Goal: Task Accomplishment & Management: Use online tool/utility

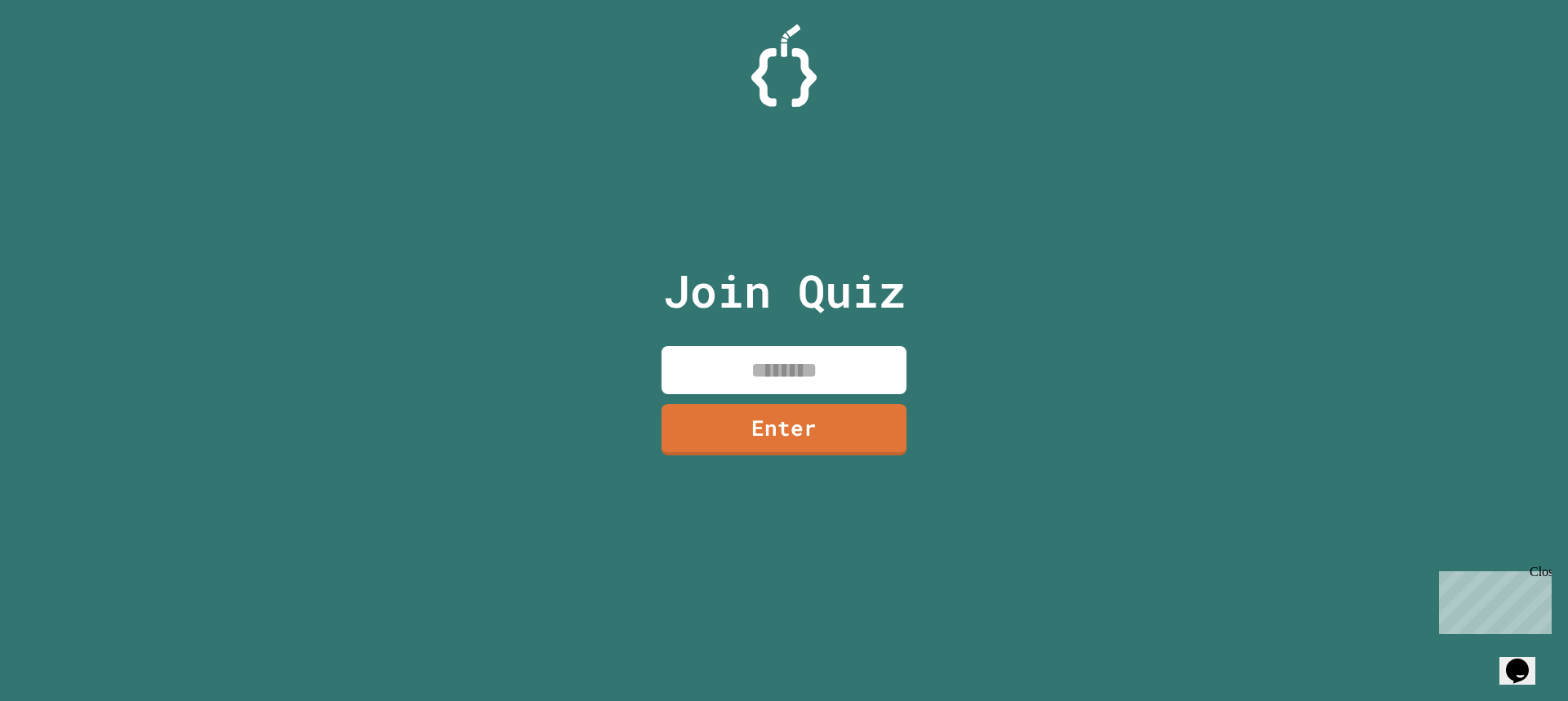
click at [807, 386] on input at bounding box center [784, 370] width 245 height 48
type input "********"
click at [801, 436] on link "Enter" at bounding box center [784, 426] width 226 height 54
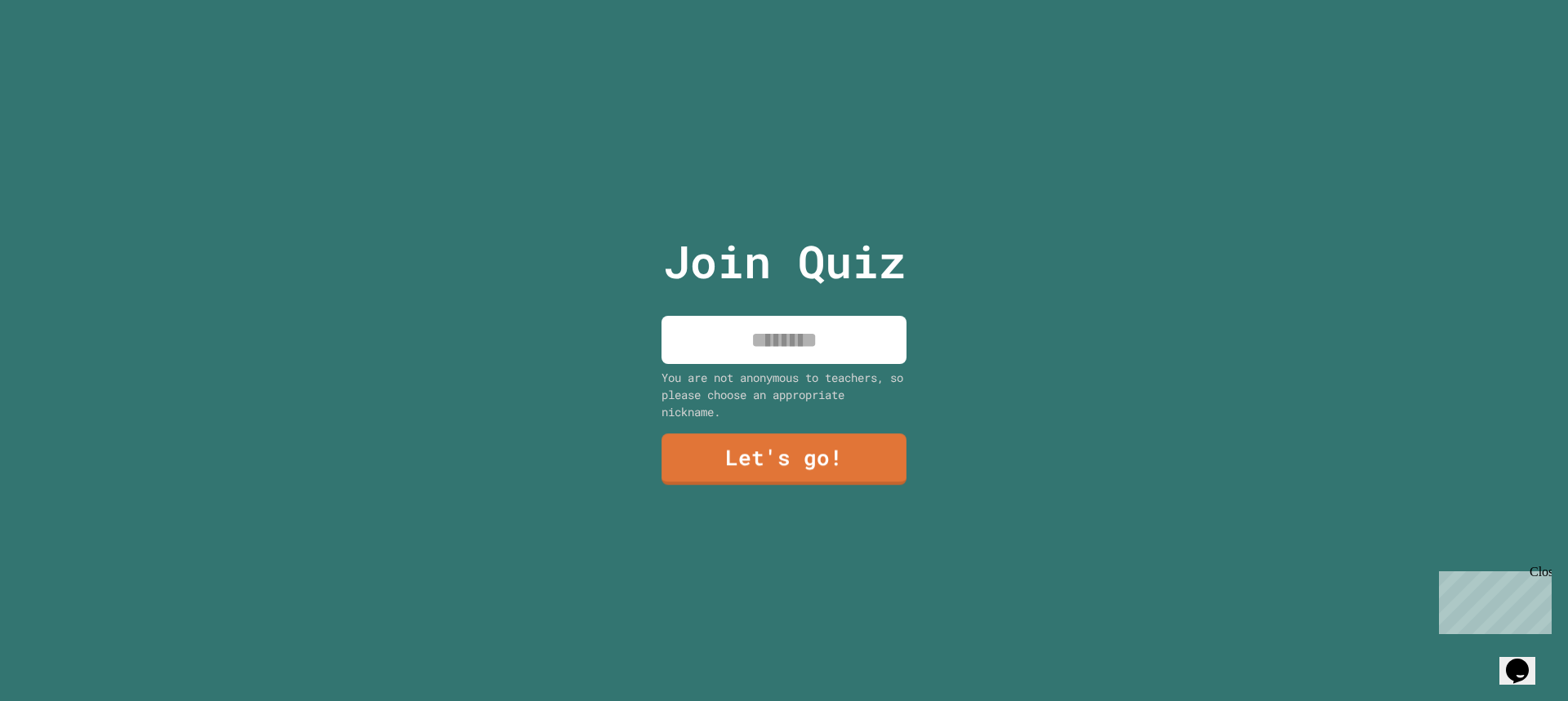
click at [811, 335] on input at bounding box center [784, 339] width 245 height 48
type input "*"
type input "*******"
click at [815, 434] on link "Let's go!" at bounding box center [784, 457] width 222 height 54
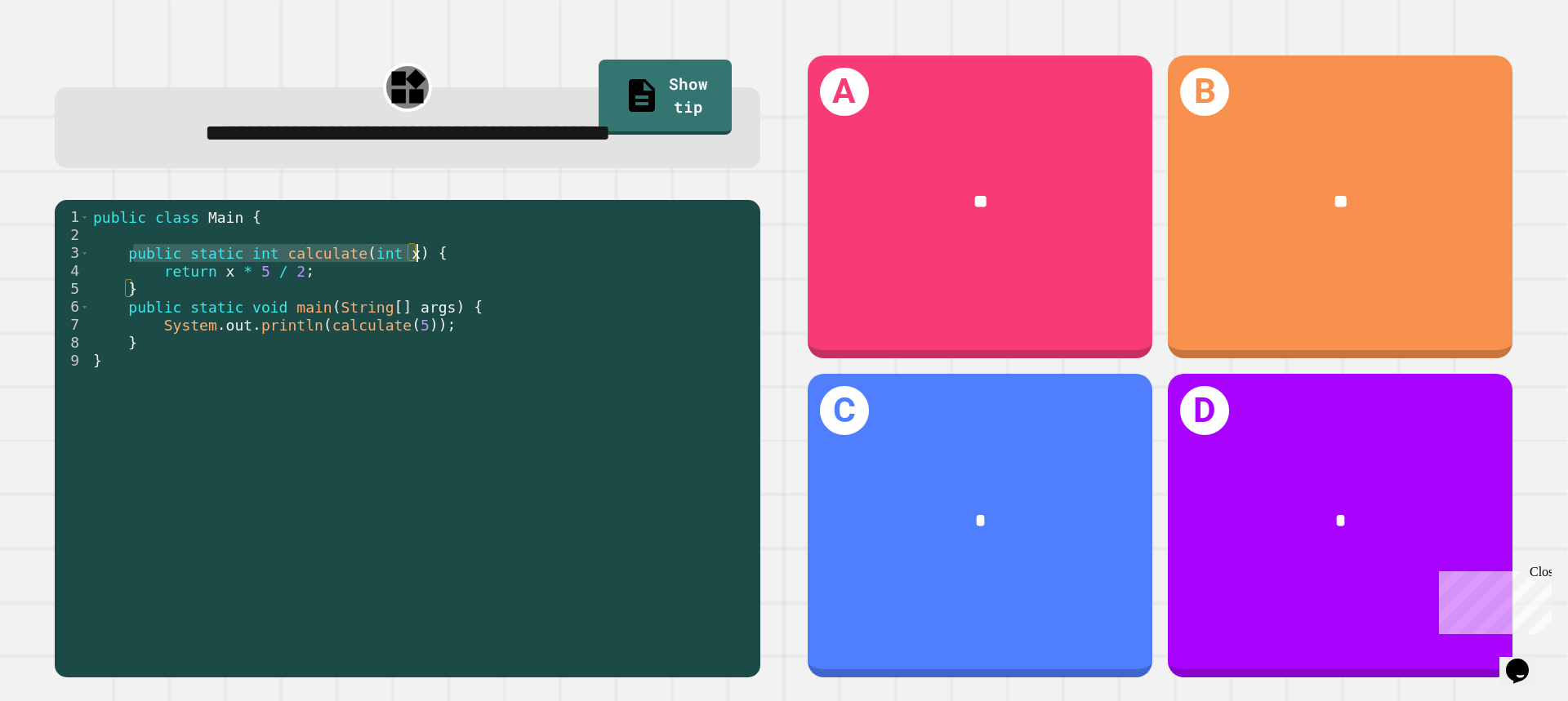
drag, startPoint x: 132, startPoint y: 262, endPoint x: 418, endPoint y: 259, distance: 286.0
click at [418, 259] on div "public class Main { public static int calculate ( int x ) { return x * 5 / 2 ; …" at bounding box center [420, 432] width 662 height 449
click at [320, 265] on div "public class Main { public static int calculate ( int x ) { return x * 5 / 2 ; …" at bounding box center [420, 432] width 662 height 449
click at [373, 311] on div "public class Main { public static int calculate ( int x ) { return x * 5 / 2 ; …" at bounding box center [420, 432] width 662 height 449
click at [434, 302] on div "public class Main { public static int calculate ( int x ) { return x * 5 / 2 ; …" at bounding box center [420, 432] width 662 height 449
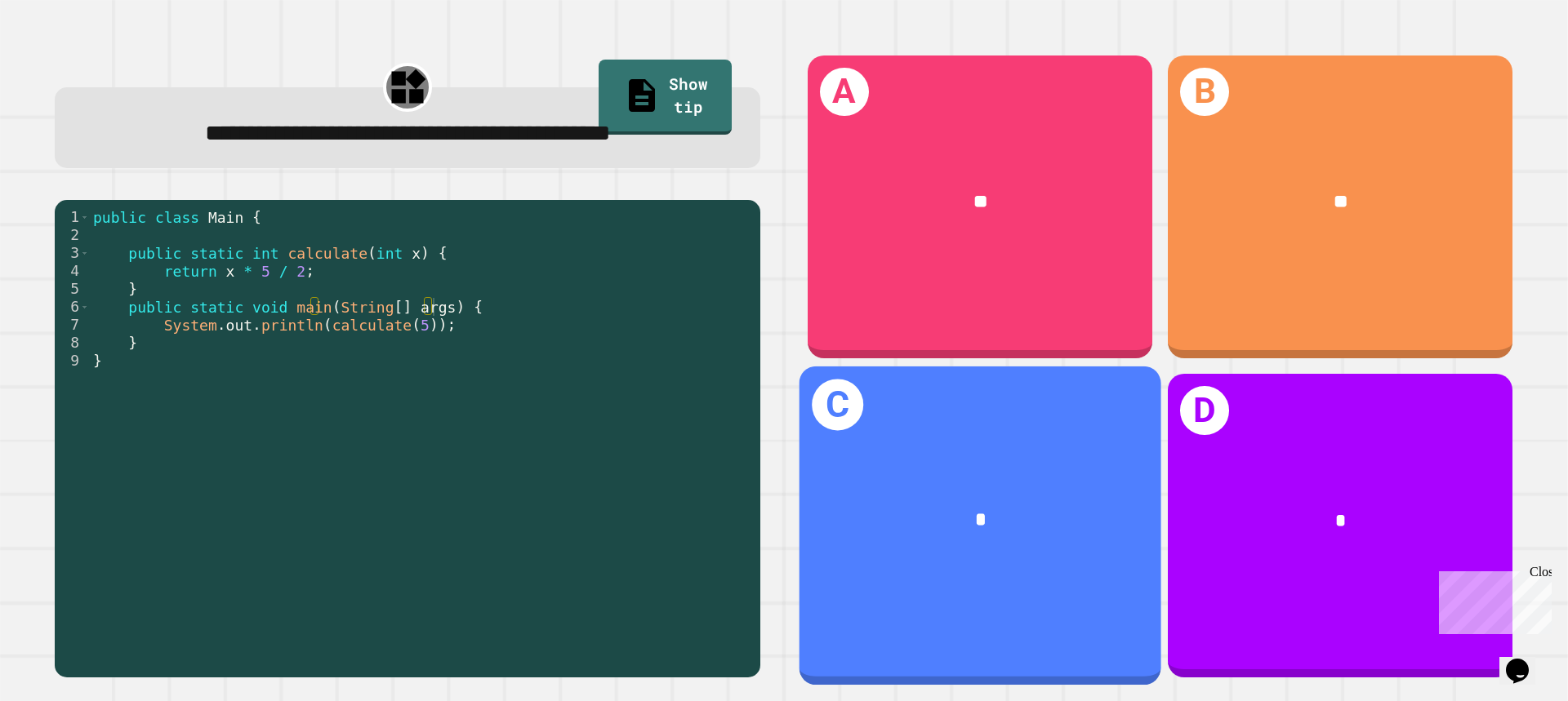
click at [1015, 431] on div "C *" at bounding box center [980, 525] width 362 height 318
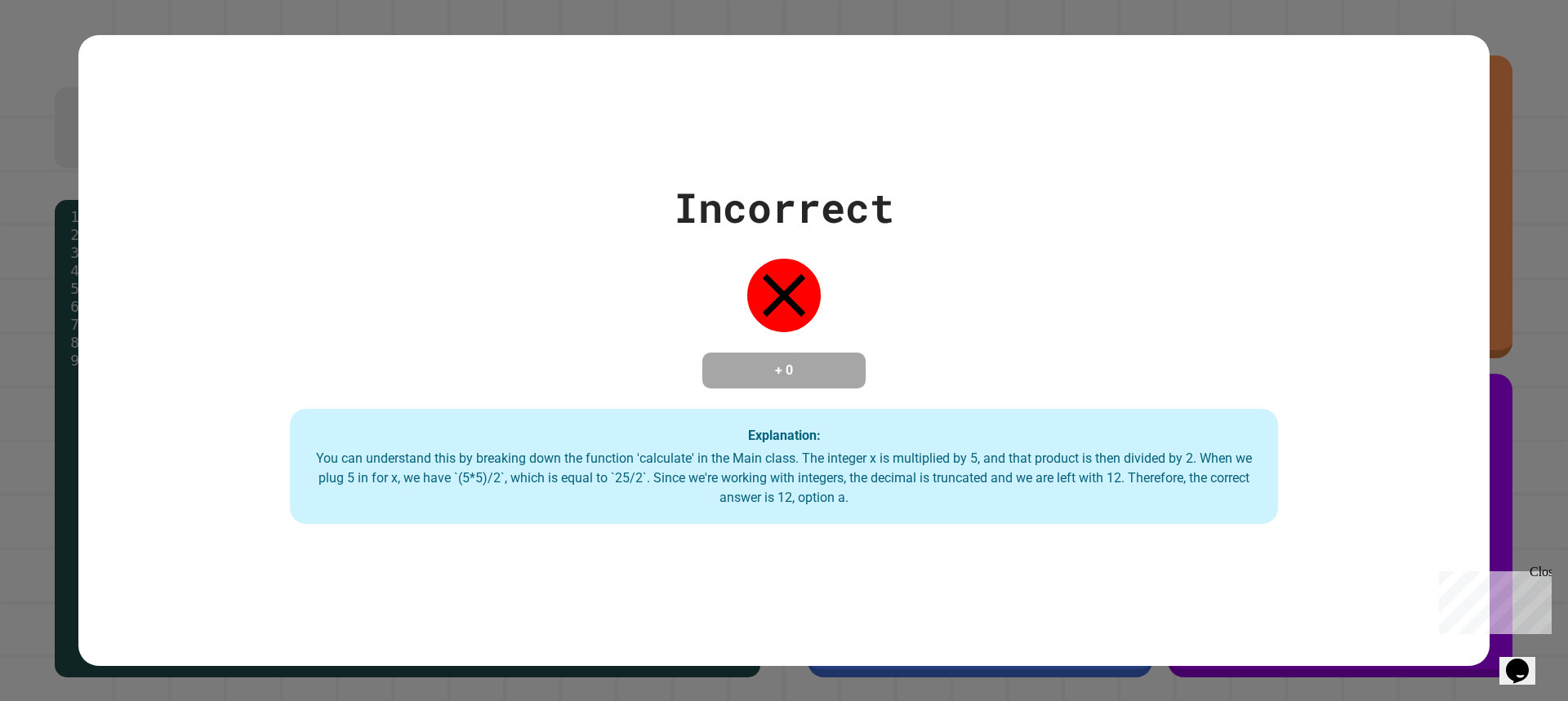
click at [0, 275] on div "Incorrect + 0 Explanation: You can understand this by breaking down the functio…" at bounding box center [784, 350] width 1568 height 701
drag, startPoint x: 0, startPoint y: 275, endPoint x: 193, endPoint y: 258, distance: 193.7
click at [193, 258] on div "Incorrect + 0 Explanation: You can understand this by breaking down the functio…" at bounding box center [784, 350] width 1568 height 701
click at [79, 271] on div "Incorrect + 0 Explanation: You can understand this by breaking down the functio…" at bounding box center [783, 350] width 1411 height 347
click at [4, 208] on div "Incorrect + 0 Explanation: You can understand this by breaking down the functio…" at bounding box center [784, 350] width 1568 height 701
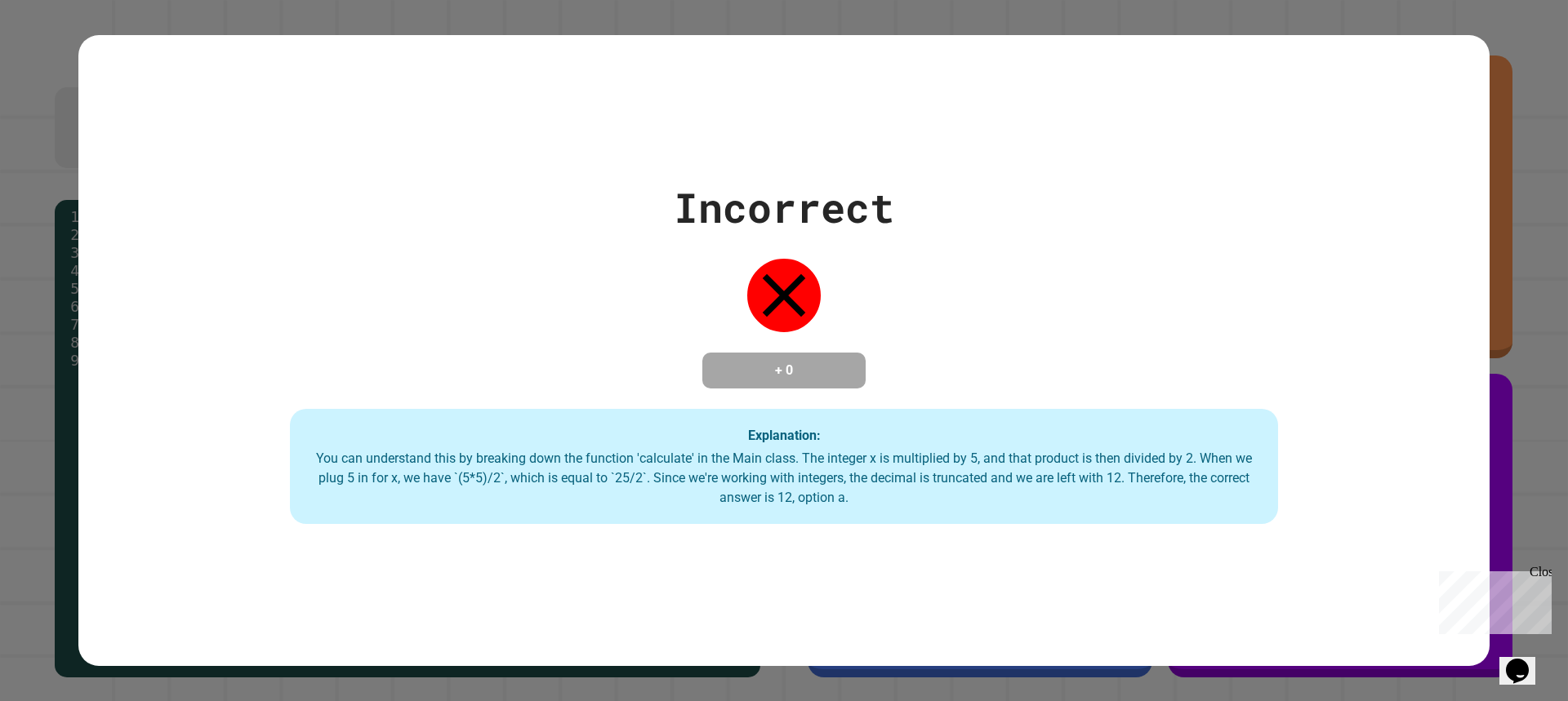
click at [85, 19] on div "Incorrect + 0 Explanation: You can understand this by breaking down the functio…" at bounding box center [784, 350] width 1568 height 701
click at [1544, 570] on div "Close" at bounding box center [1539, 575] width 20 height 20
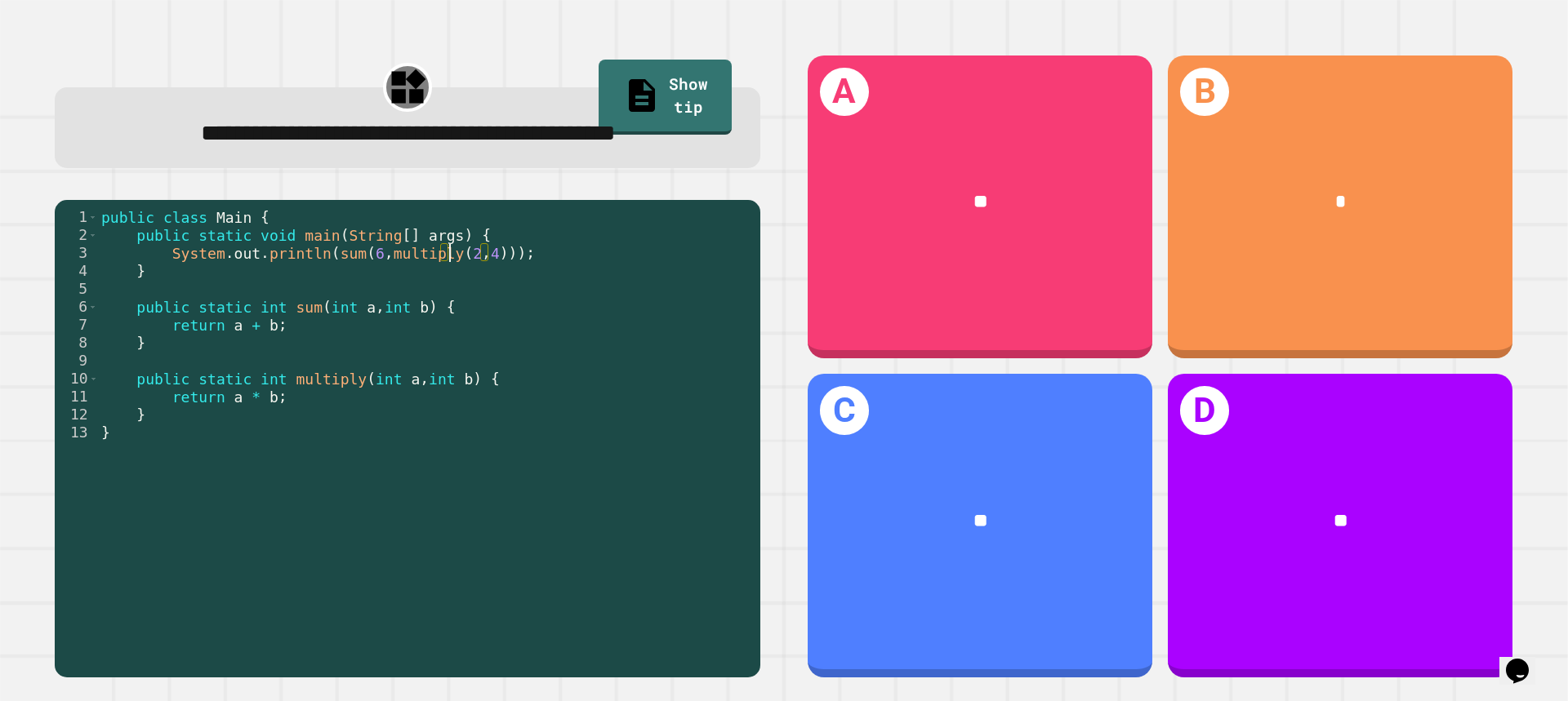
click at [446, 294] on div "public class Main { public static void main ( String [ ] args ) { System . out …" at bounding box center [425, 414] width 654 height 413
click at [416, 292] on div "public class Main { public static void main ( String [ ] args ) { System . out …" at bounding box center [425, 414] width 654 height 413
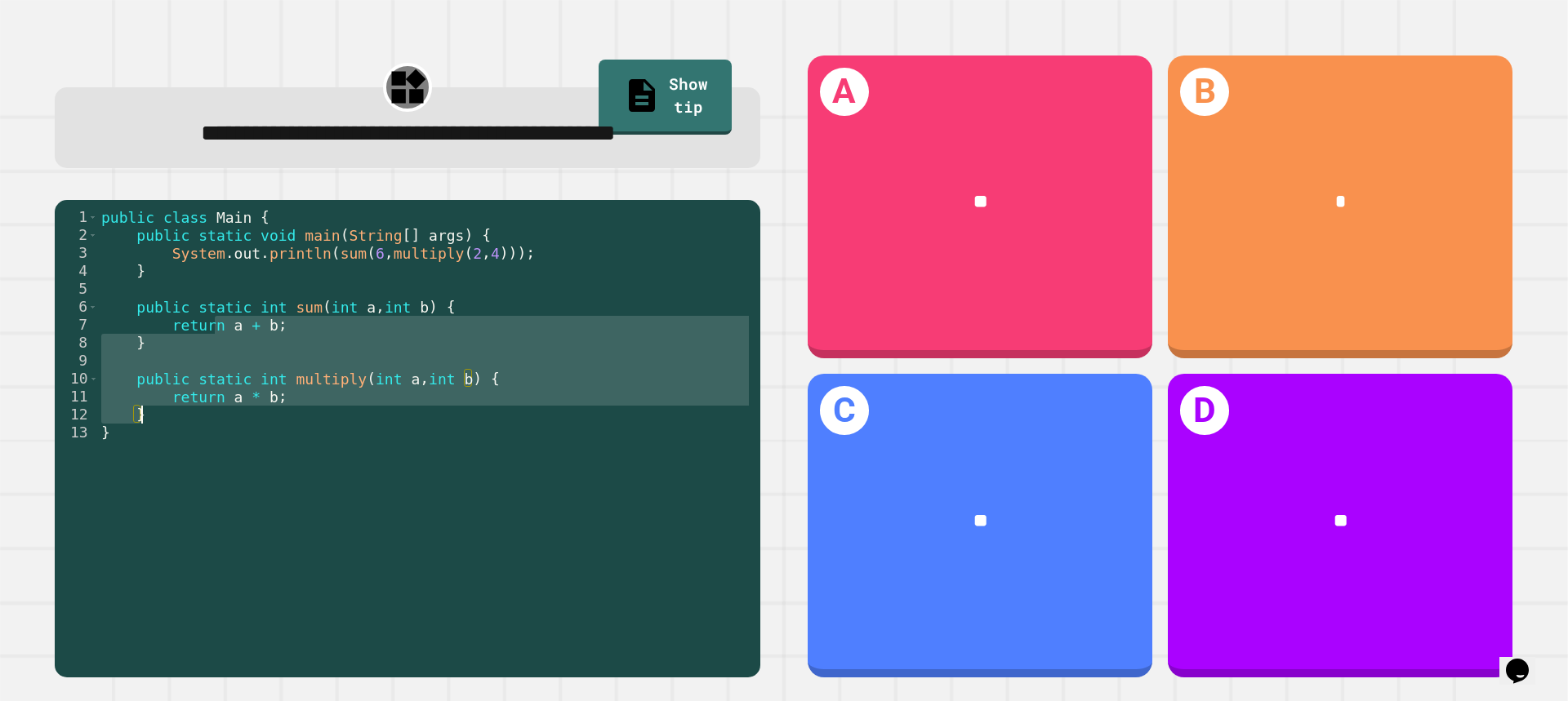
drag, startPoint x: 217, startPoint y: 372, endPoint x: 435, endPoint y: 465, distance: 237.0
click at [436, 465] on div "public class Main { public static void main ( String [ ] args ) { System . out …" at bounding box center [425, 414] width 654 height 413
click at [425, 465] on div "public class Main { public static void main ( String [ ] args ) { System . out …" at bounding box center [425, 396] width 654 height 377
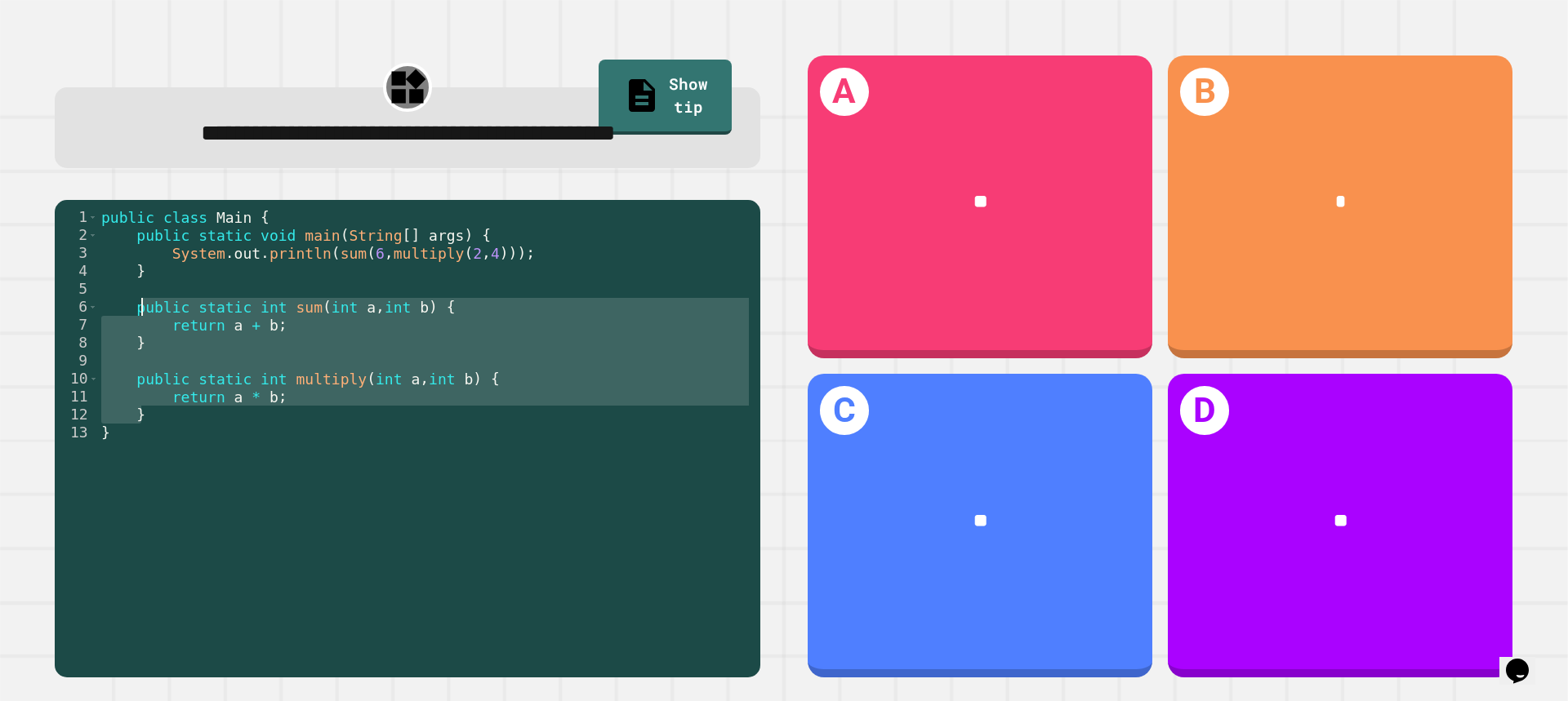
drag, startPoint x: 425, startPoint y: 465, endPoint x: 138, endPoint y: 355, distance: 307.4
click at [138, 355] on div "public class Main { public static void main ( String [ ] args ) { System . out …" at bounding box center [425, 414] width 654 height 413
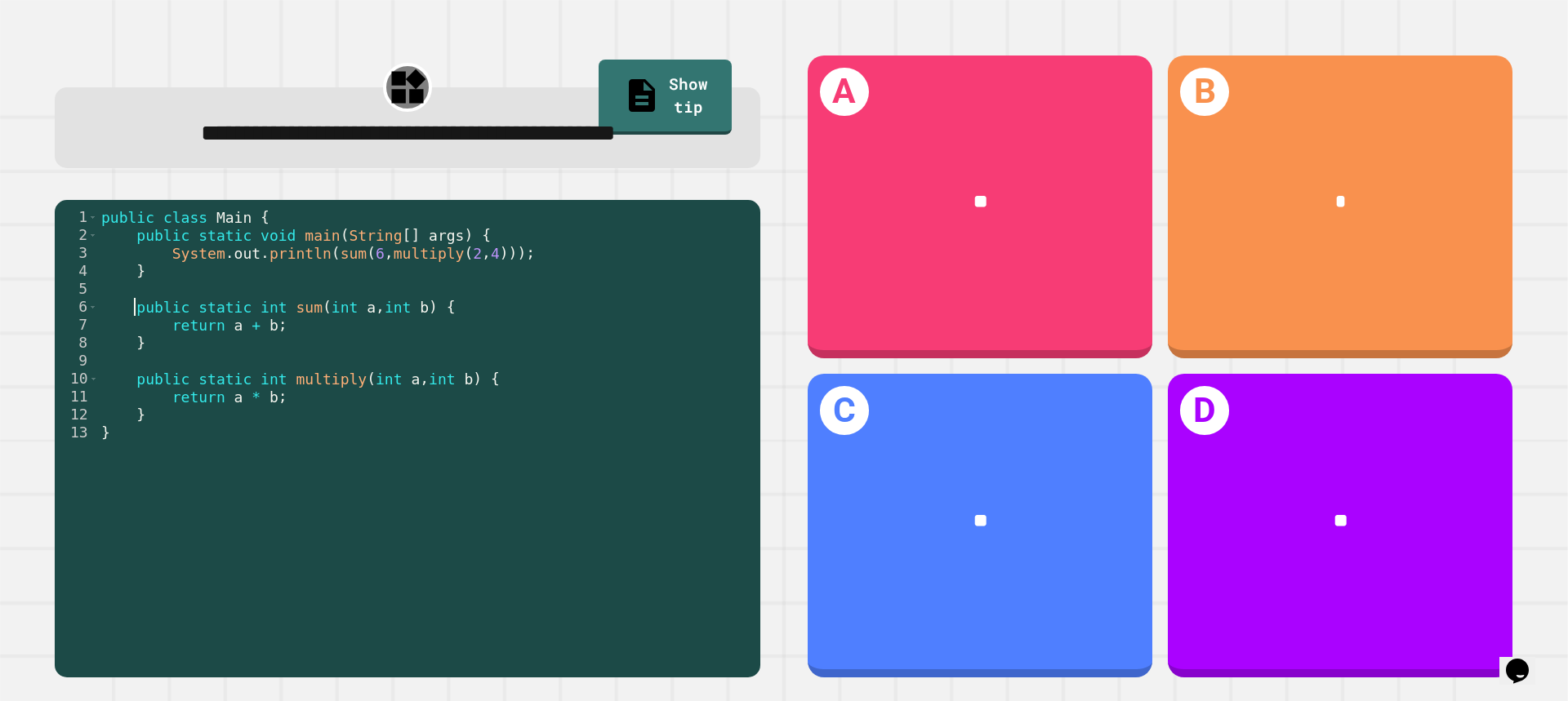
click at [130, 354] on div "public class Main { public static void main ( String [ ] args ) { System . out …" at bounding box center [425, 414] width 654 height 413
drag, startPoint x: 336, startPoint y: 353, endPoint x: 414, endPoint y: 350, distance: 78.1
click at [414, 350] on div "public class Main { public static void main ( String [ ] args ) { System . out …" at bounding box center [425, 414] width 654 height 413
click at [415, 364] on div "public class Main { public static void main ( String [ ] args ) { System . out …" at bounding box center [425, 414] width 654 height 413
drag, startPoint x: 311, startPoint y: 353, endPoint x: 416, endPoint y: 350, distance: 105.0
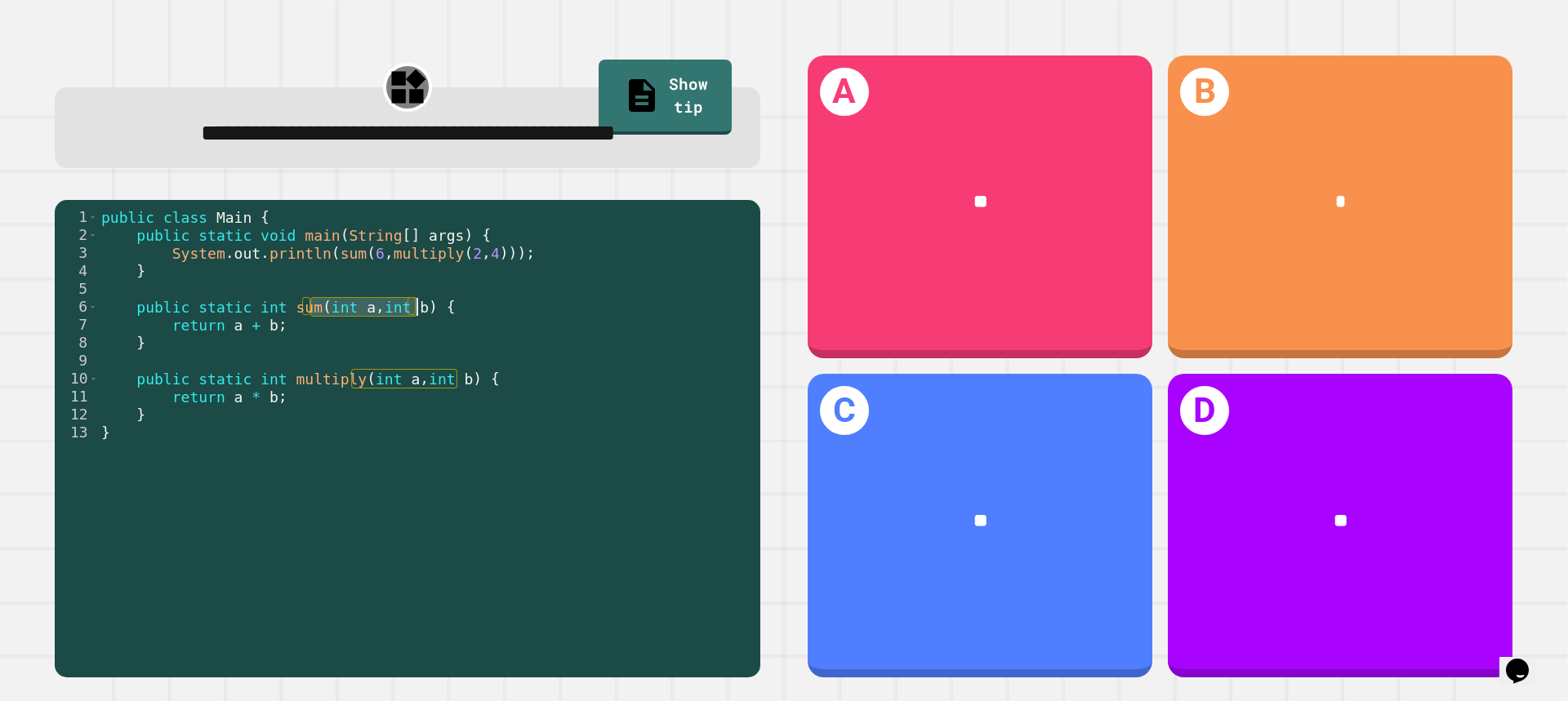
click at [416, 350] on div "public class Main { public static void main ( String [ ] args ) { System . out …" at bounding box center [425, 414] width 654 height 413
click at [416, 350] on div "public class Main { public static void main ( String [ ] args ) { System . out …" at bounding box center [425, 396] width 654 height 377
drag, startPoint x: 1060, startPoint y: 434, endPoint x: 539, endPoint y: 377, distance: 524.1
click at [539, 377] on div "**********" at bounding box center [783, 366] width 1505 height 670
click at [539, 377] on div "public class Main { public static void main ( String [ ] args ) { System . out …" at bounding box center [425, 414] width 654 height 413
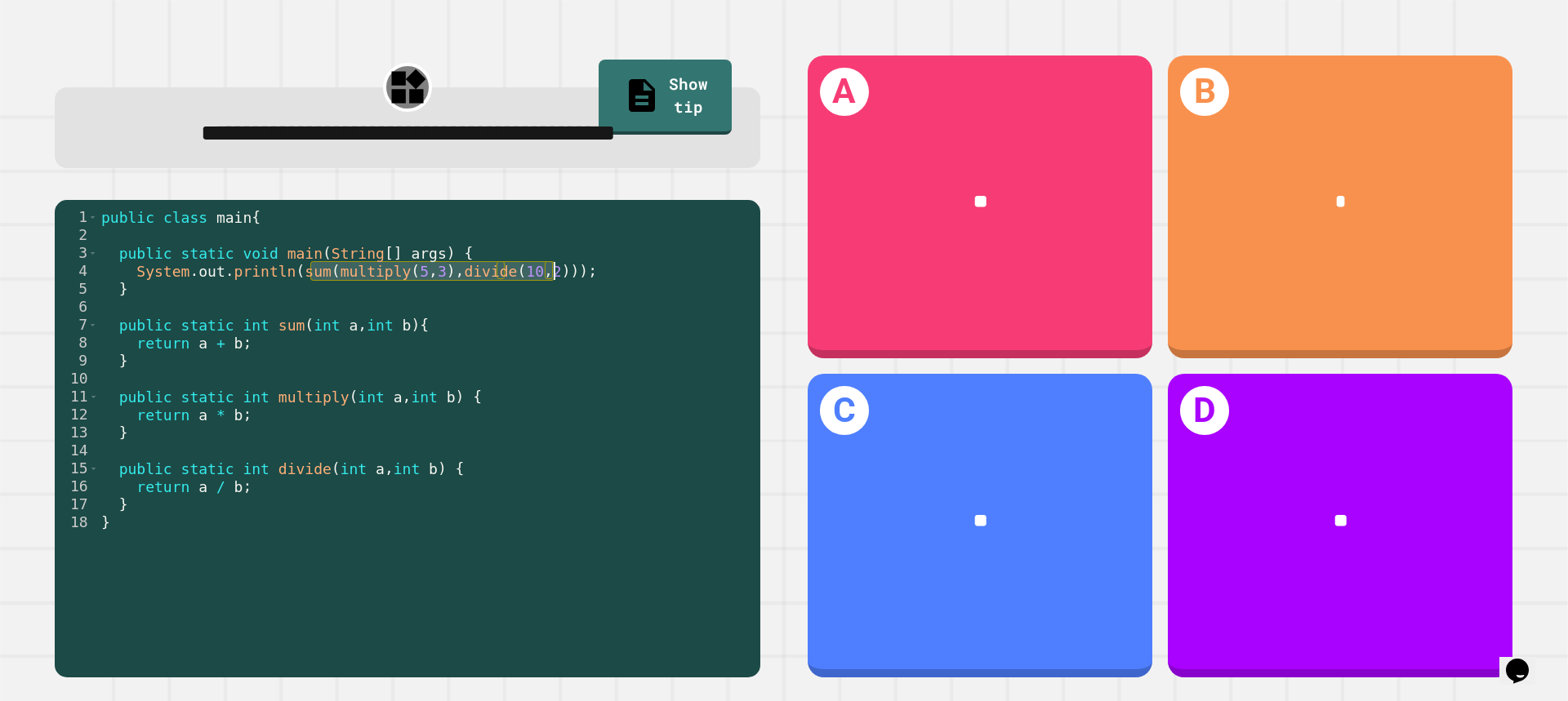
drag, startPoint x: 313, startPoint y: 313, endPoint x: 554, endPoint y: 319, distance: 241.1
click at [554, 319] on div "public class main { public static void main ( String [ ] args ) { System . out …" at bounding box center [425, 414] width 654 height 413
click at [554, 319] on div "public class main { public static void main ( String [ ] args ) { System . out …" at bounding box center [425, 396] width 654 height 377
drag, startPoint x: 551, startPoint y: 306, endPoint x: 453, endPoint y: 315, distance: 98.4
click at [452, 315] on div "public class main { public static void main ( String [ ] args ) { System . out …" at bounding box center [425, 414] width 654 height 413
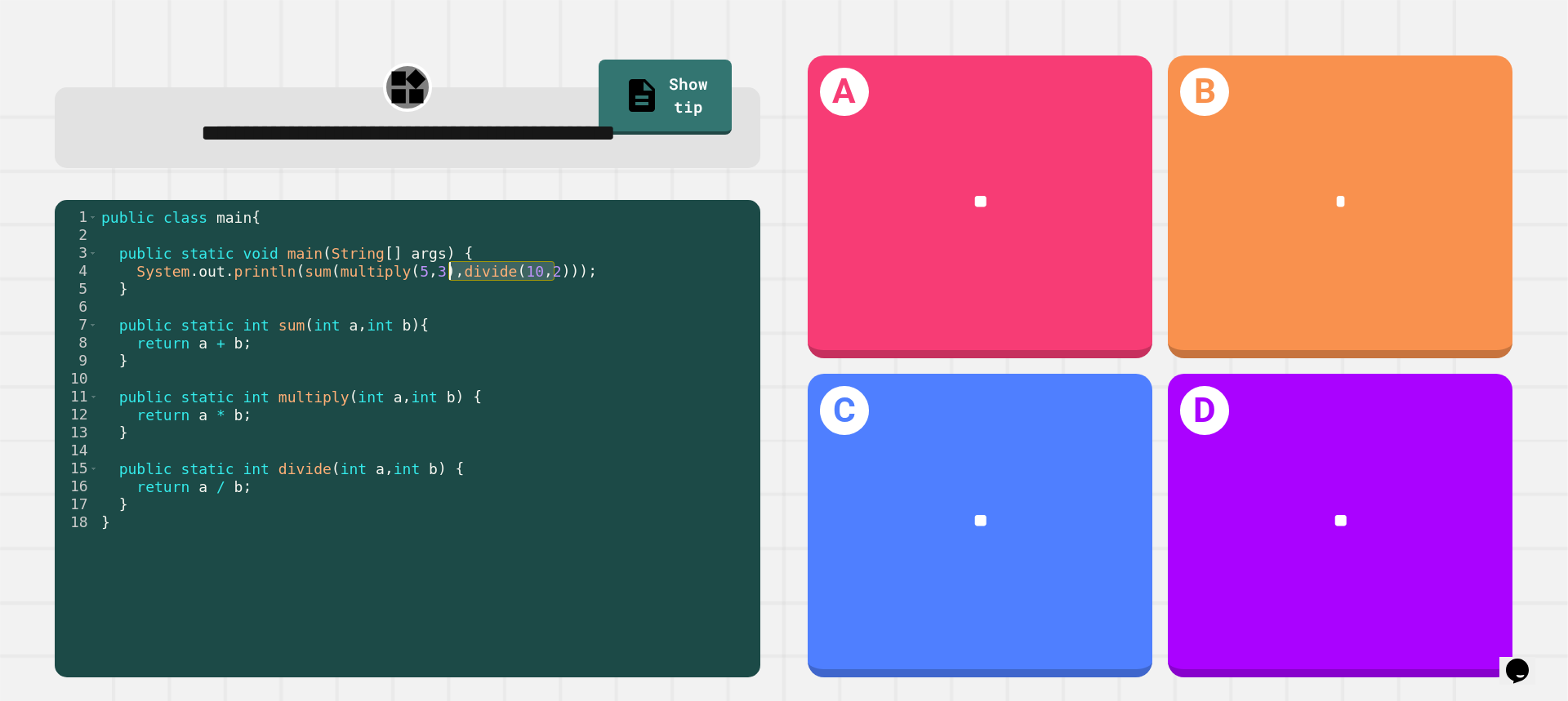
click at [453, 315] on div "public class main { public static void main ( String [ ] args ) { System . out …" at bounding box center [425, 396] width 654 height 377
click at [372, 312] on div "public class main { public static void main ( String [ ] args ) { System . out …" at bounding box center [425, 414] width 654 height 413
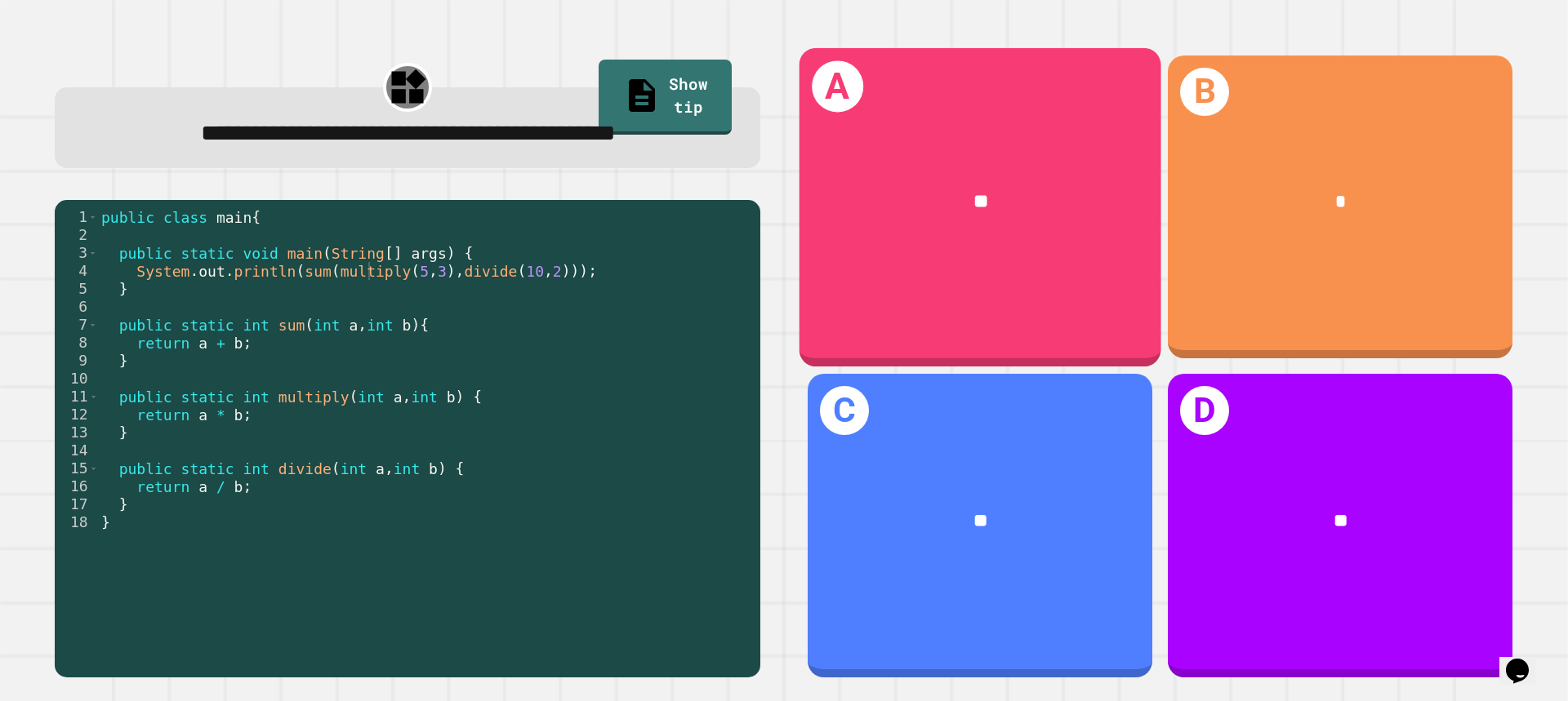
click at [998, 200] on div "**" at bounding box center [980, 203] width 284 height 30
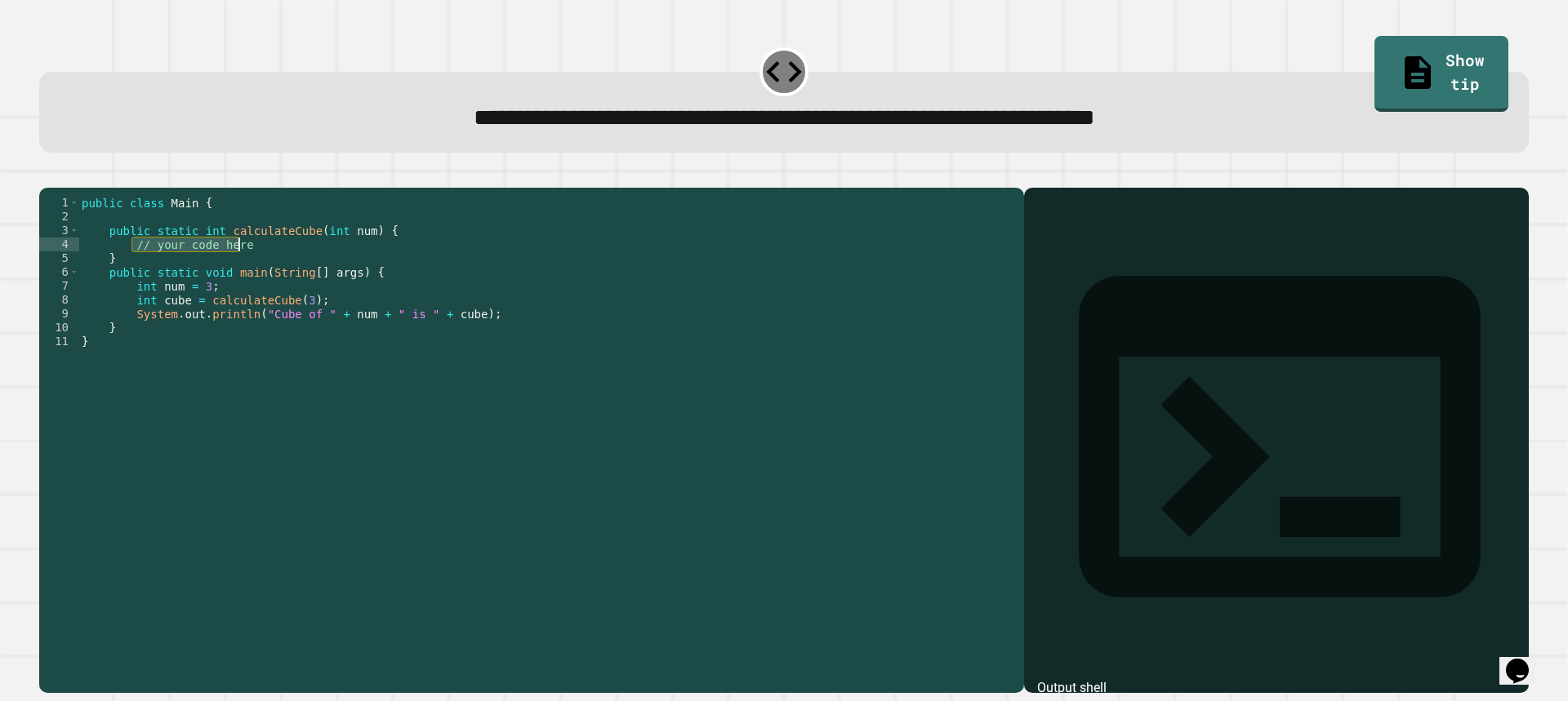
drag, startPoint x: 131, startPoint y: 273, endPoint x: 244, endPoint y: 274, distance: 113.0
click at [244, 274] on div "public class Main { public static int calculateCube ( int num ) { // your code …" at bounding box center [547, 424] width 937 height 458
click at [1398, 51] on icon at bounding box center [1418, 71] width 39 height 41
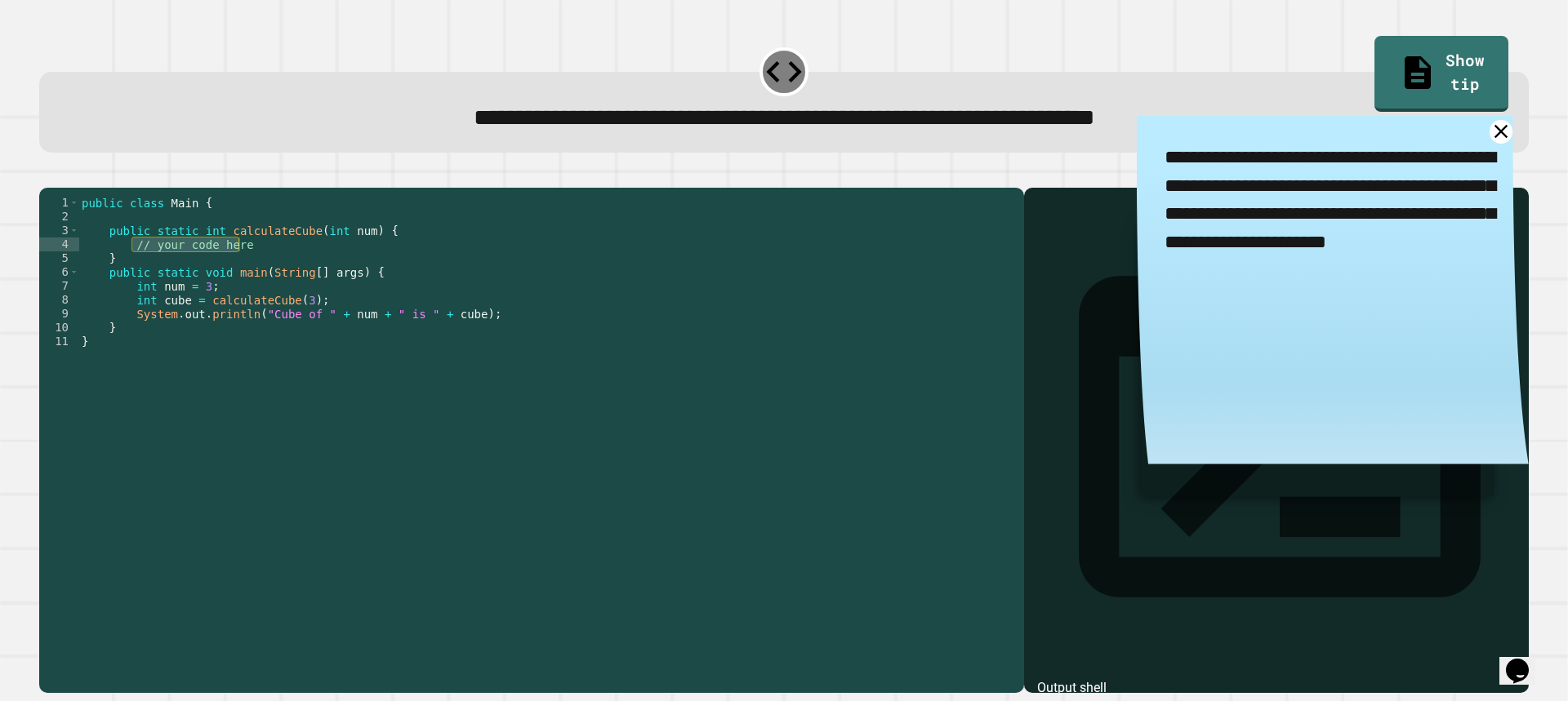
drag, startPoint x: 1173, startPoint y: 157, endPoint x: 1276, endPoint y: 178, distance: 105.1
click at [1276, 178] on textarea "**********" at bounding box center [1332, 214] width 392 height 197
click at [1235, 184] on textarea "**********" at bounding box center [1332, 214] width 392 height 197
drag, startPoint x: 1221, startPoint y: 186, endPoint x: 1389, endPoint y: 203, distance: 168.9
click at [1389, 203] on textarea "**********" at bounding box center [1332, 214] width 392 height 197
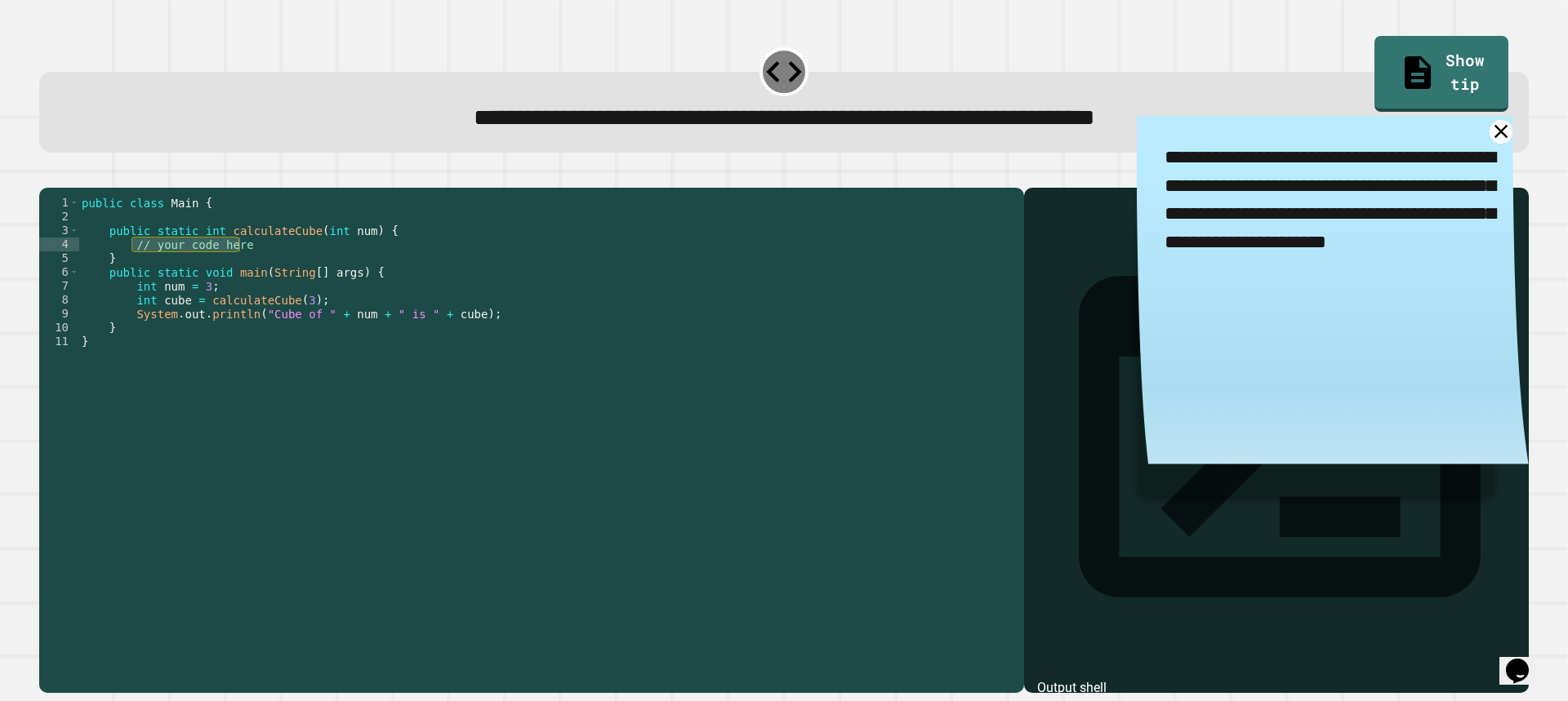
click at [1366, 219] on textarea "**********" at bounding box center [1332, 214] width 392 height 197
drag, startPoint x: 1335, startPoint y: 220, endPoint x: 1438, endPoint y: 253, distance: 108.2
click at [1438, 253] on textarea "**********" at bounding box center [1332, 214] width 392 height 197
click at [1386, 285] on textarea "**********" at bounding box center [1332, 214] width 392 height 197
click at [245, 273] on div "public class Main { public static int calculateCube ( int num ) { // your code …" at bounding box center [547, 410] width 937 height 430
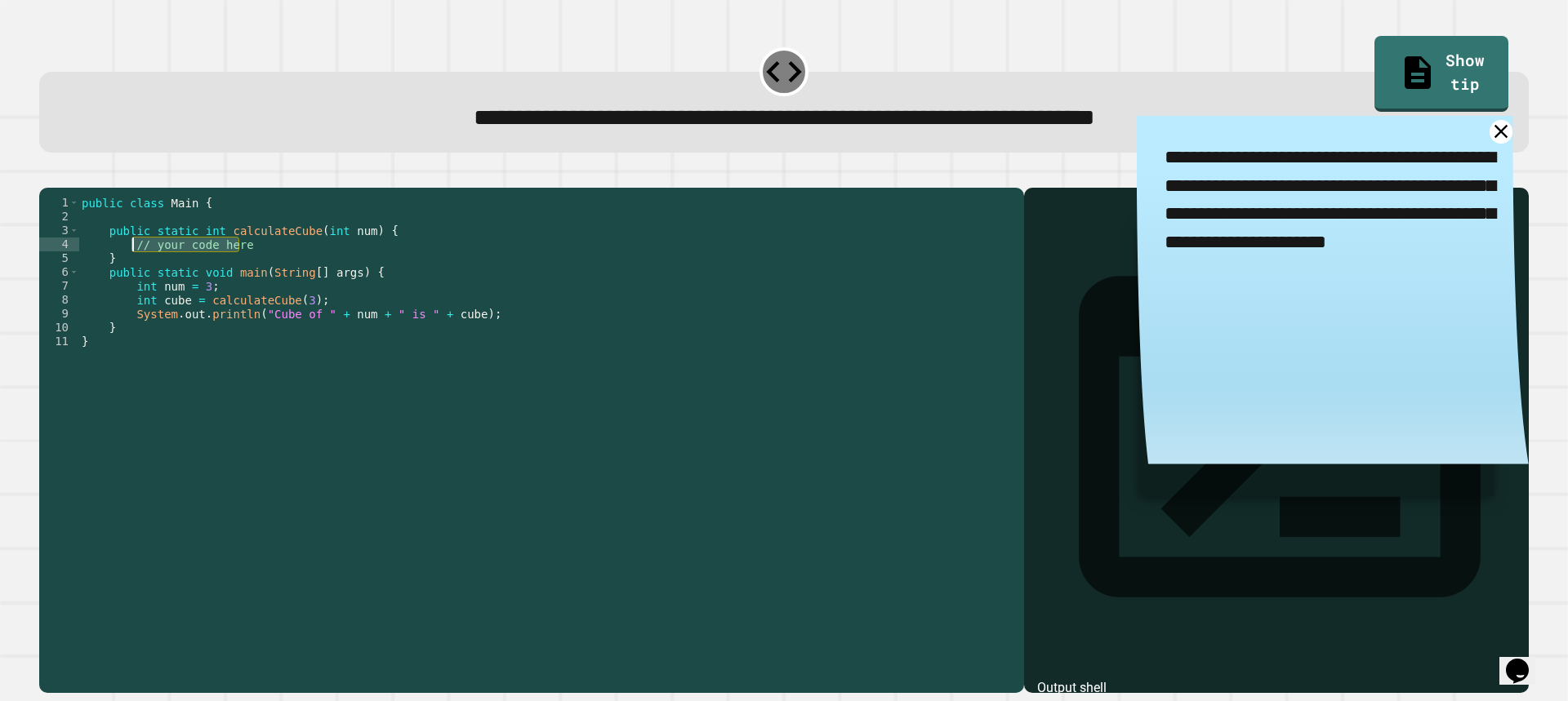
drag, startPoint x: 245, startPoint y: 272, endPoint x: 133, endPoint y: 269, distance: 112.0
click at [133, 269] on div "public class Main { public static int calculateCube ( int num ) { // your code …" at bounding box center [547, 424] width 937 height 458
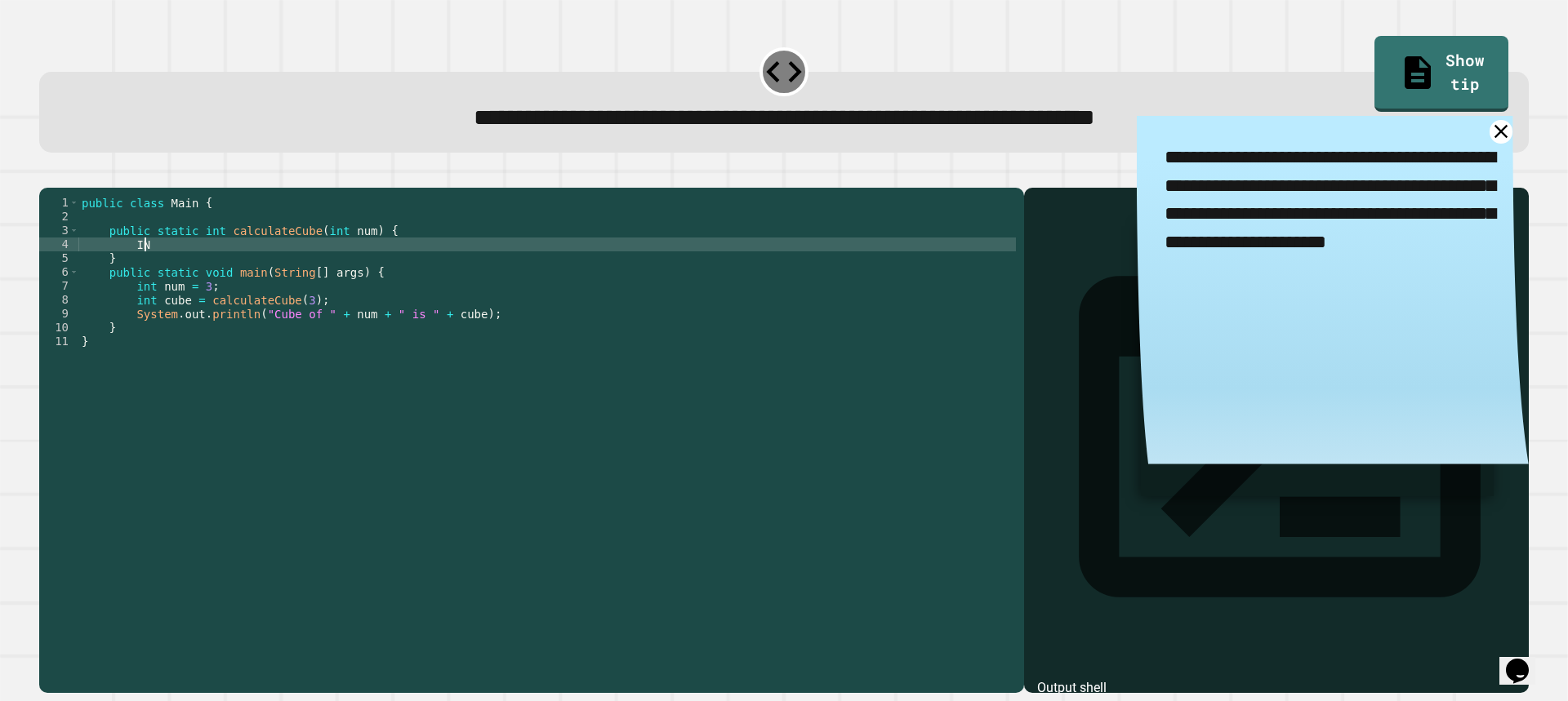
scroll to position [0, 4]
type textarea "*"
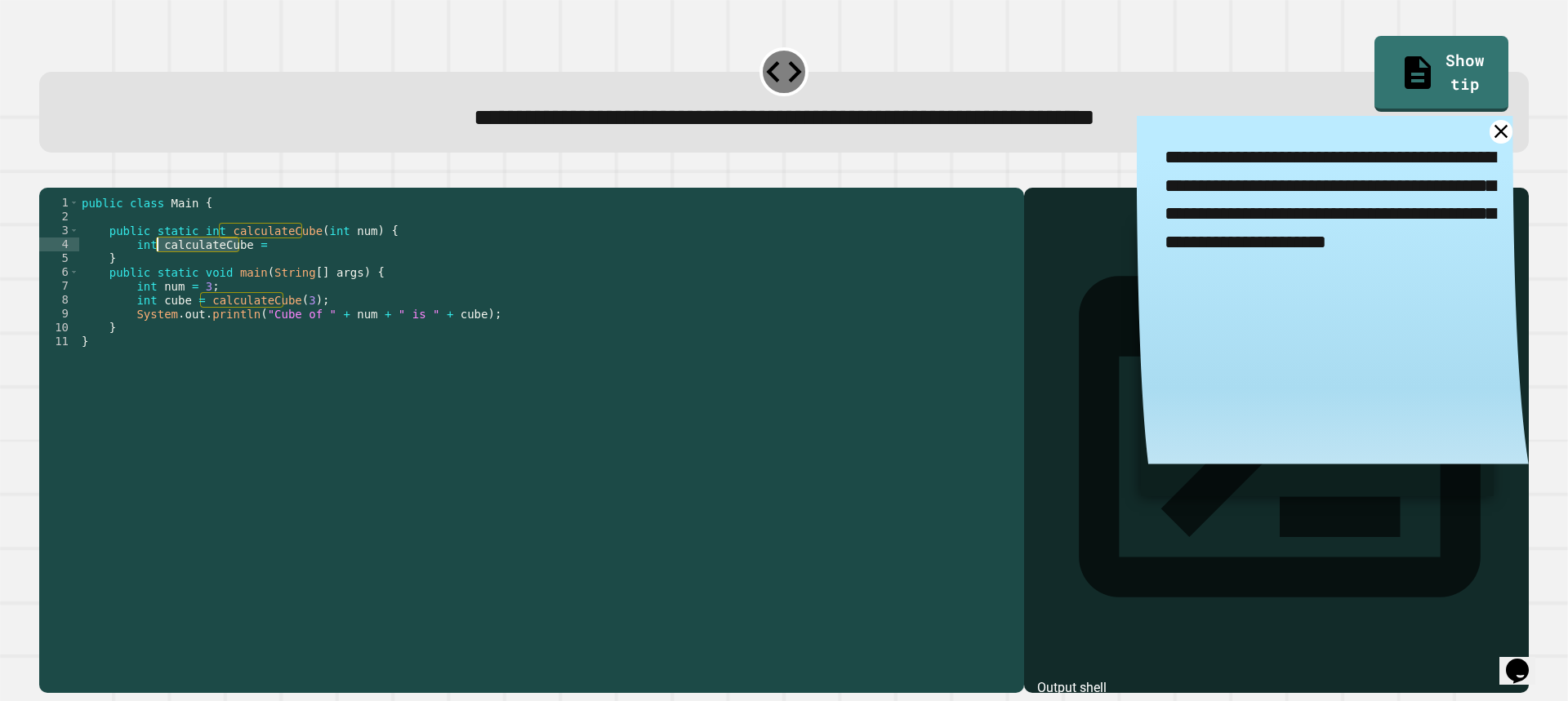
drag, startPoint x: 239, startPoint y: 272, endPoint x: 160, endPoint y: 271, distance: 79.0
click at [160, 271] on div "public class Main { public static int calculateCube ( int num ) { int calculate…" at bounding box center [547, 424] width 937 height 458
click at [285, 271] on div "public class Main { public static int calculateCube ( int num ) { int calculate…" at bounding box center [547, 424] width 937 height 458
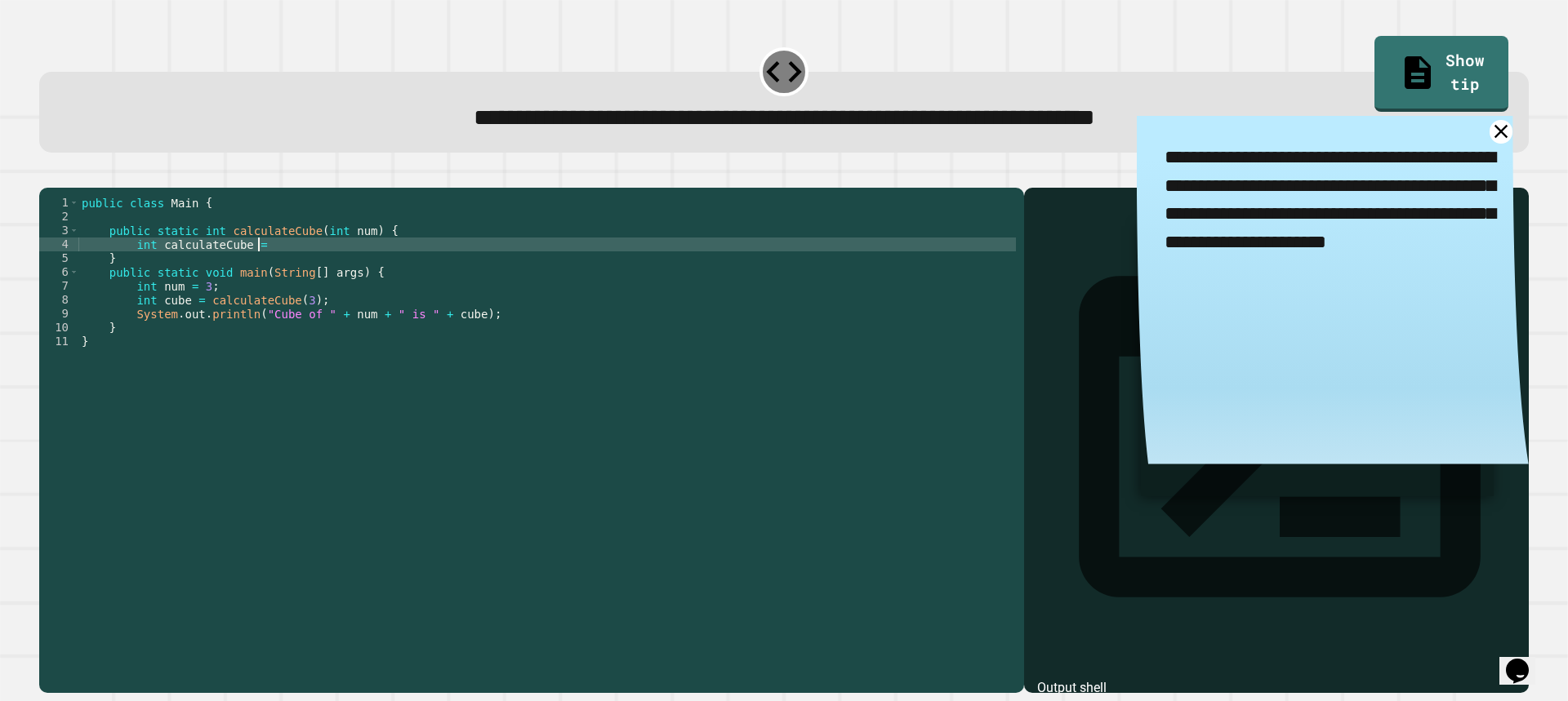
paste textarea "**********"
click at [47, 175] on icon "button" at bounding box center [47, 175] width 0 height 0
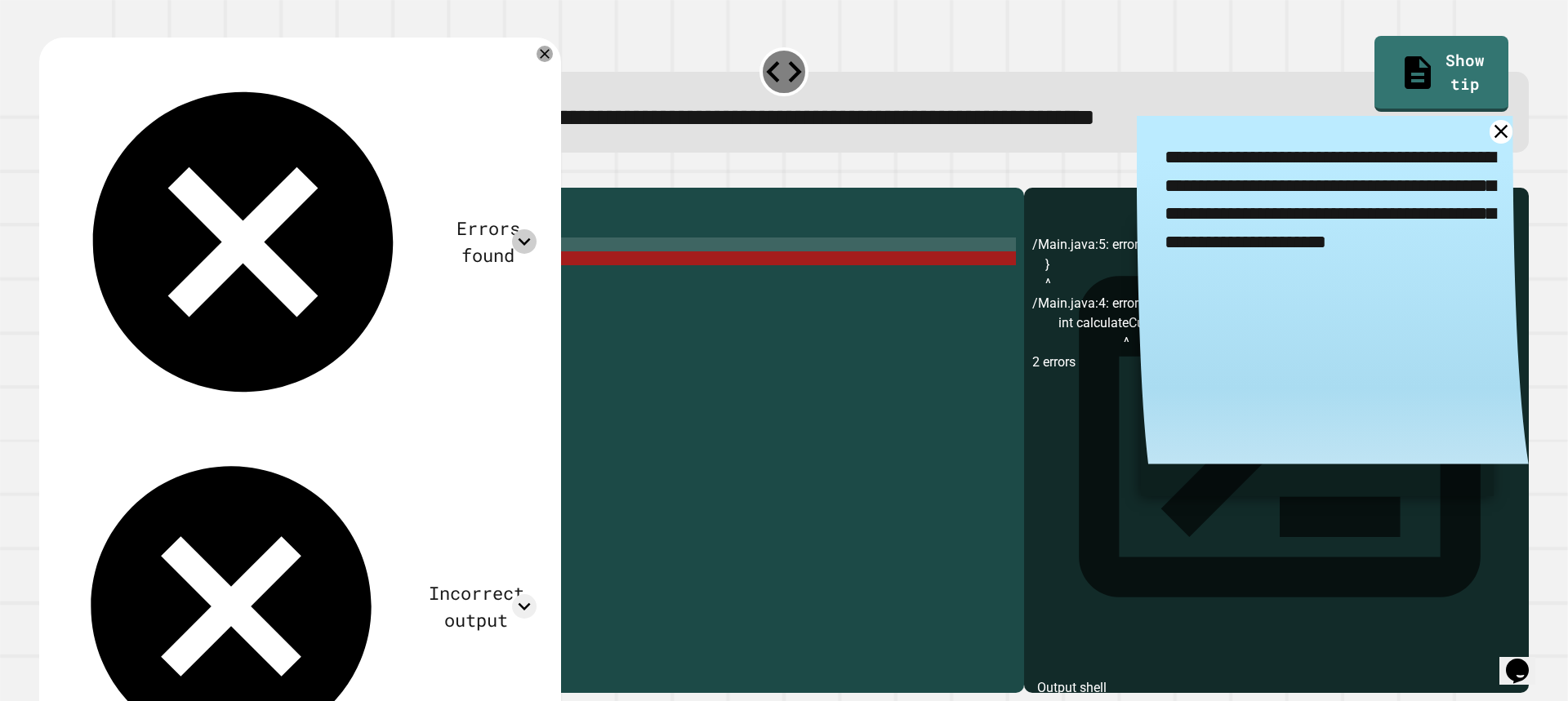
click at [524, 229] on icon at bounding box center [524, 242] width 25 height 25
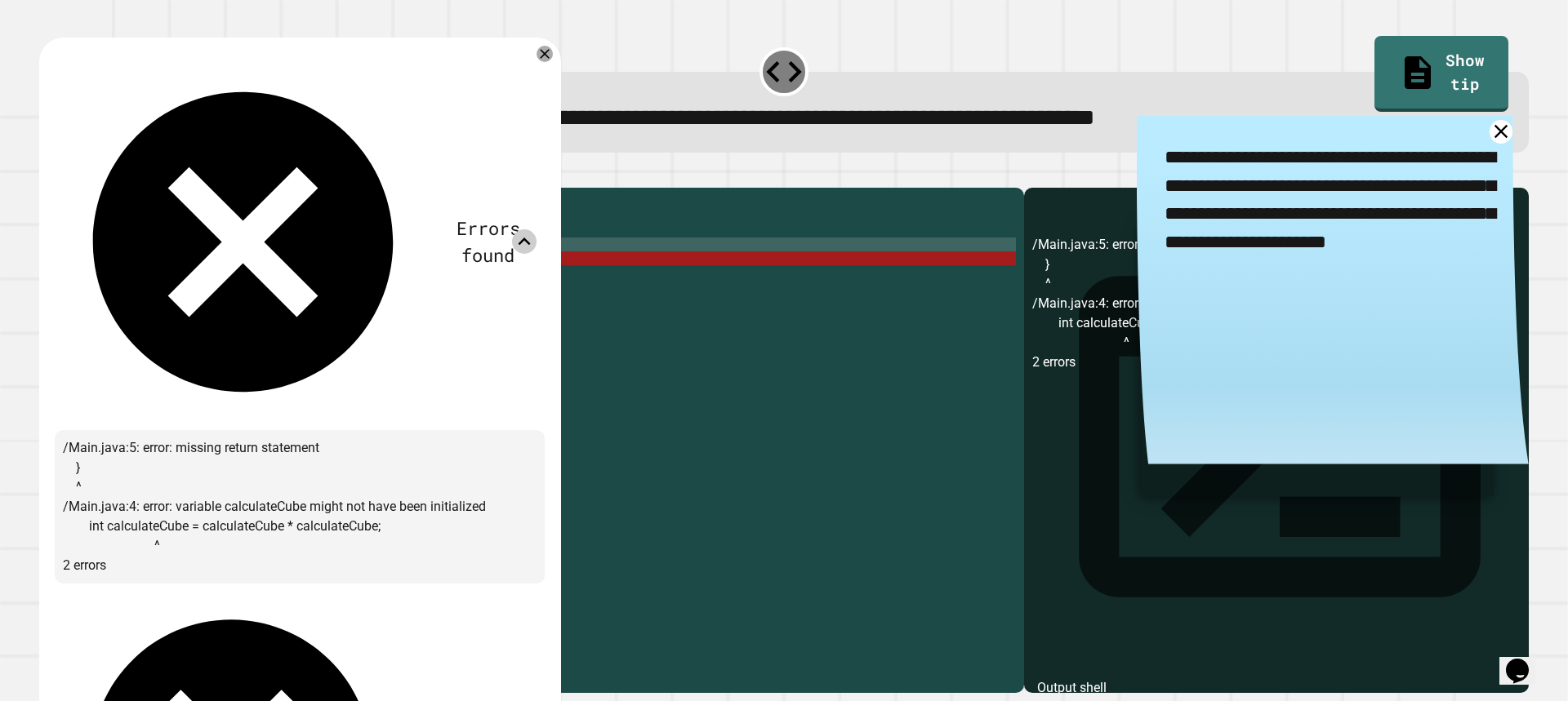
click at [524, 92] on div "Errors found" at bounding box center [300, 242] width 474 height 360
click at [526, 229] on icon at bounding box center [524, 242] width 25 height 25
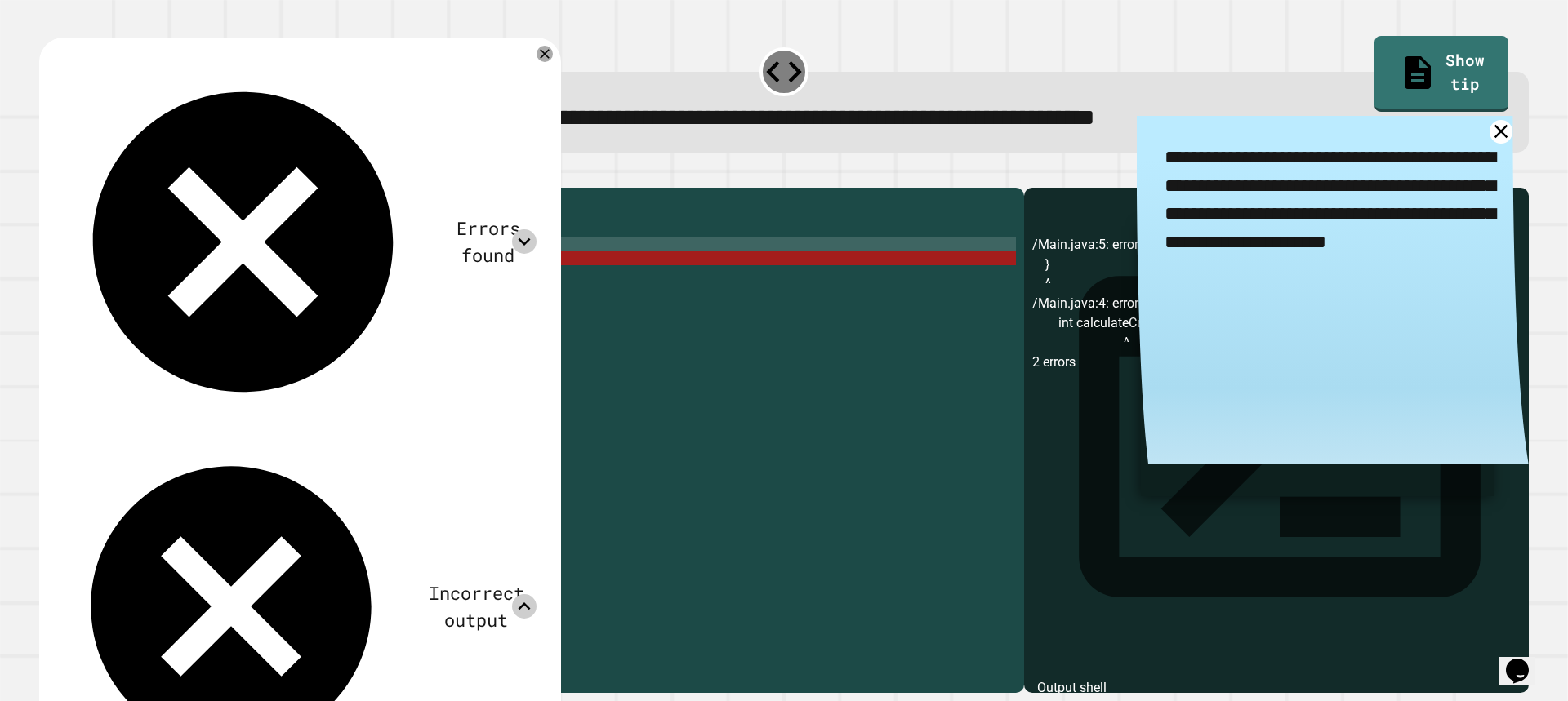
click at [528, 229] on icon at bounding box center [524, 242] width 25 height 25
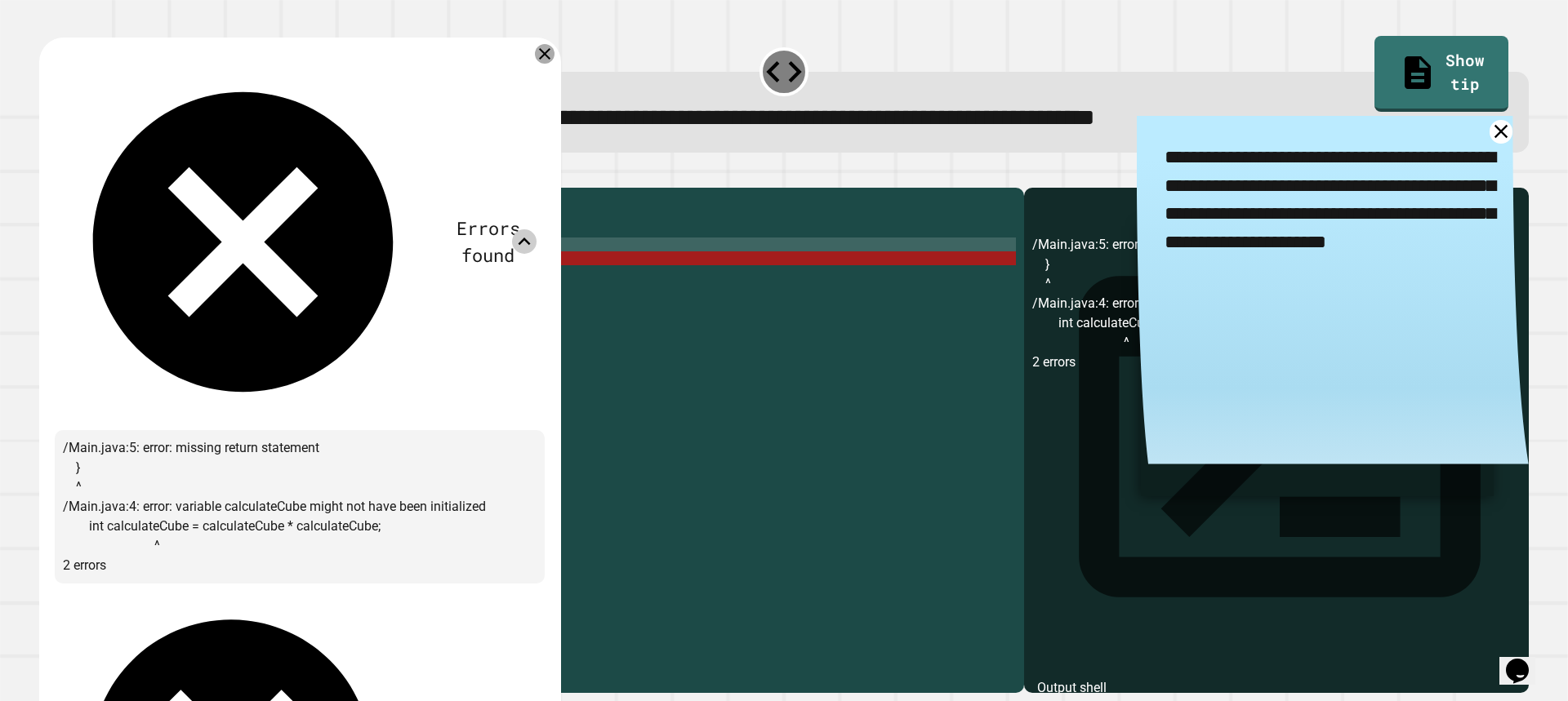
click at [542, 56] on icon at bounding box center [545, 54] width 20 height 20
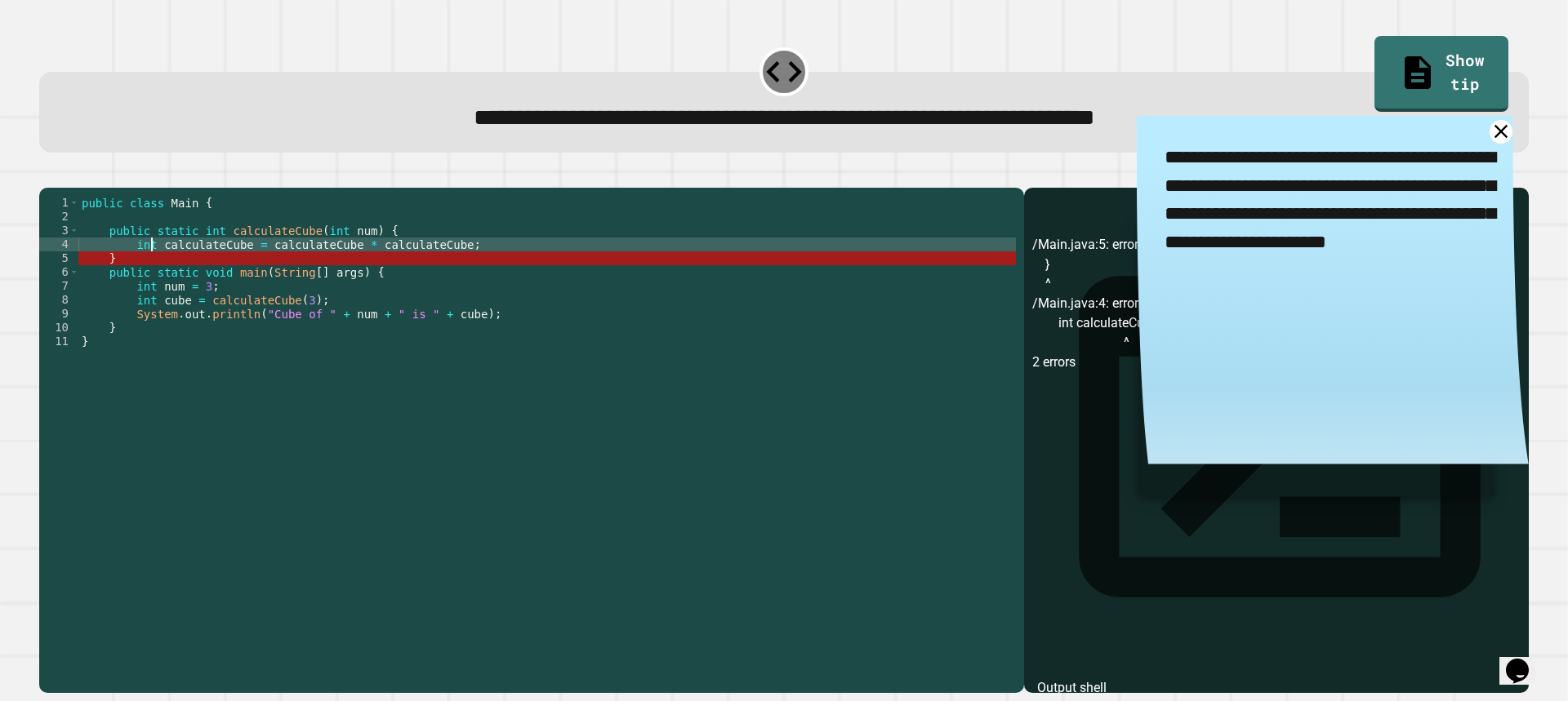
click at [153, 272] on div "public class Main { public static int calculateCube ( int num ) { int calculate…" at bounding box center [547, 424] width 937 height 458
click at [157, 269] on div "public class Main { public static int calculateCube ( int num ) { int calculate…" at bounding box center [547, 424] width 937 height 458
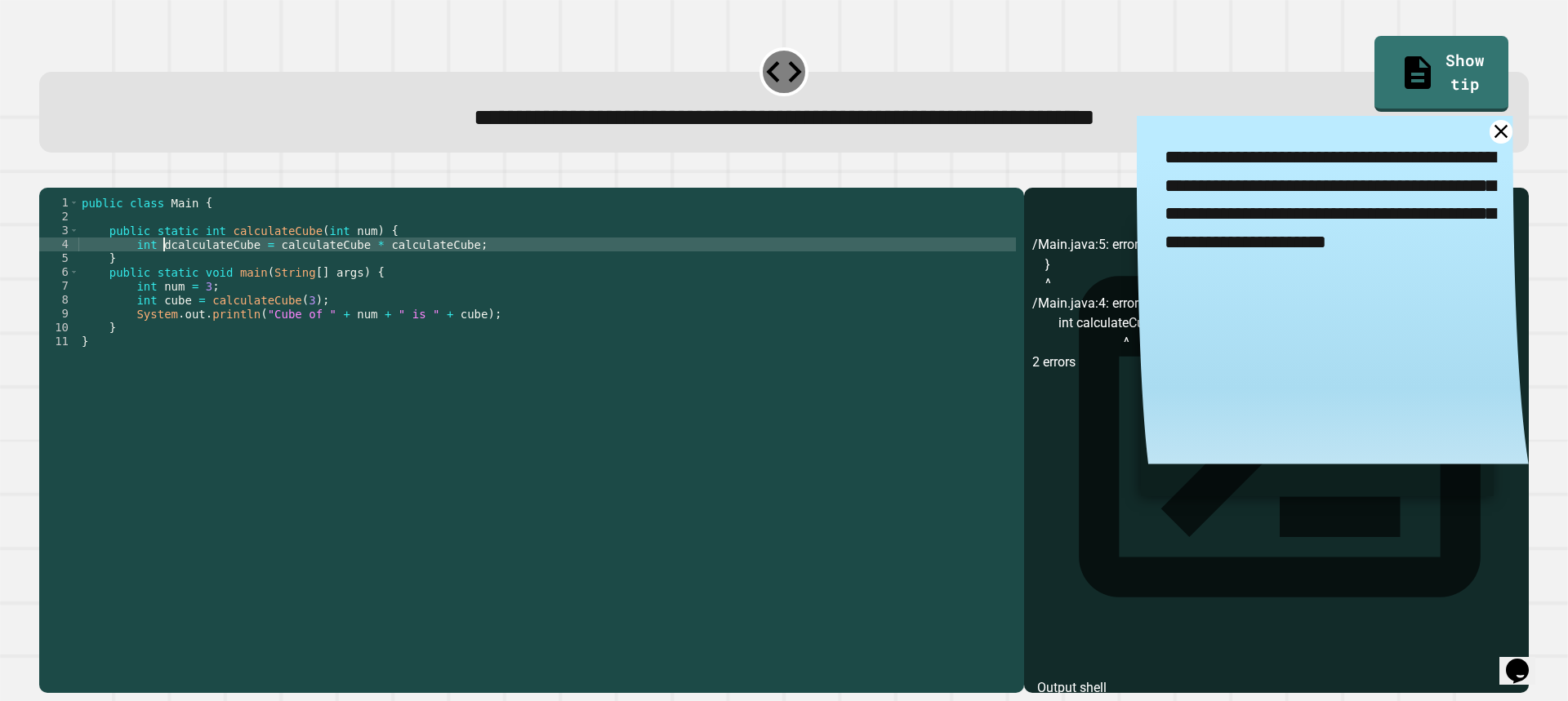
type textarea "**********"
click at [166, 275] on div "public class Main { public static int calculateCube ( int num ) { int calculate…" at bounding box center [547, 424] width 937 height 458
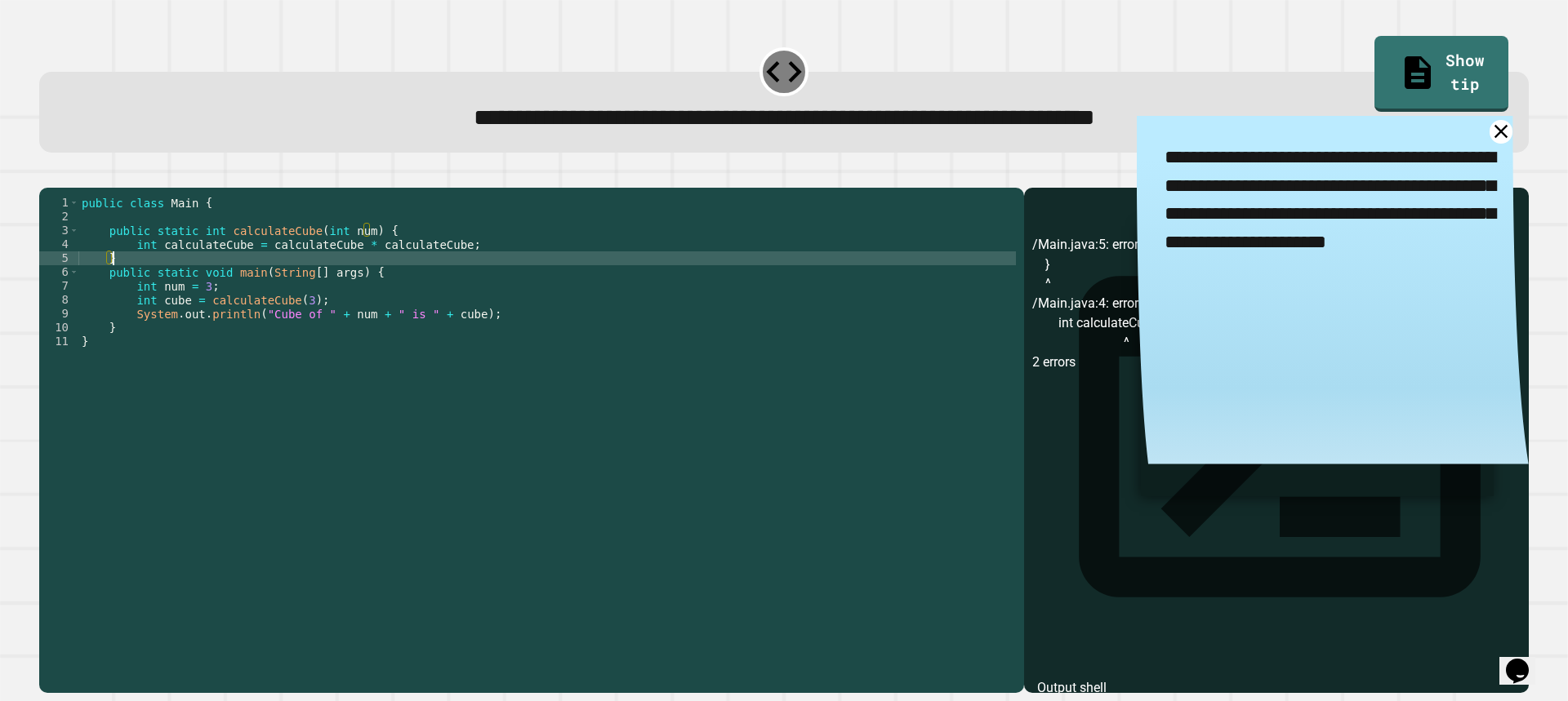
click at [484, 276] on div "public class Main { public static int calculateCube ( int num ) { int calculate…" at bounding box center [547, 424] width 937 height 458
click at [454, 261] on div "public class Main { public static int calculateCube ( int num ) { int calculate…" at bounding box center [547, 424] width 937 height 458
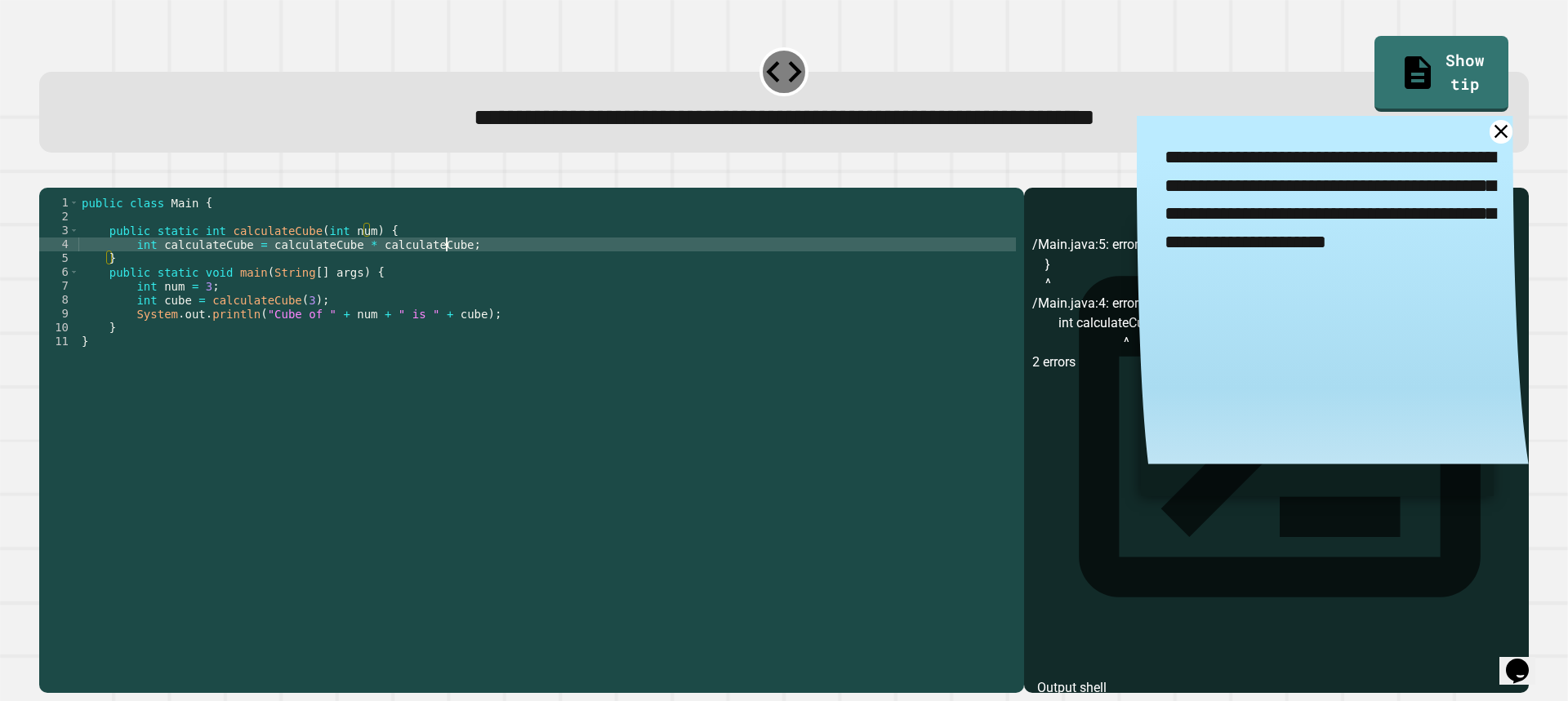
click at [454, 269] on div "public class Main { public static int calculateCube ( int num ) { int calculate…" at bounding box center [547, 424] width 937 height 458
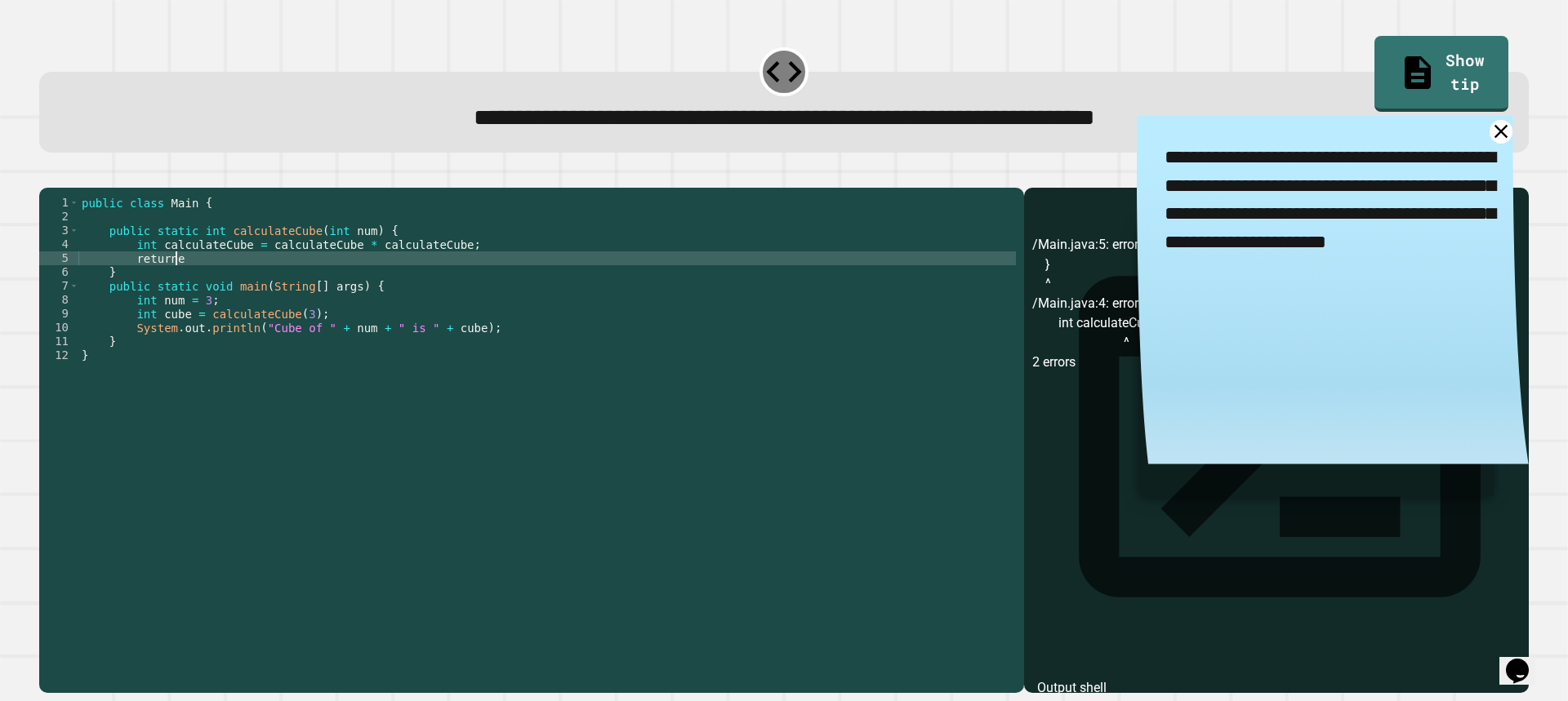
scroll to position [0, 5]
type textarea "******"
click at [47, 175] on button "button" at bounding box center [47, 175] width 0 height 0
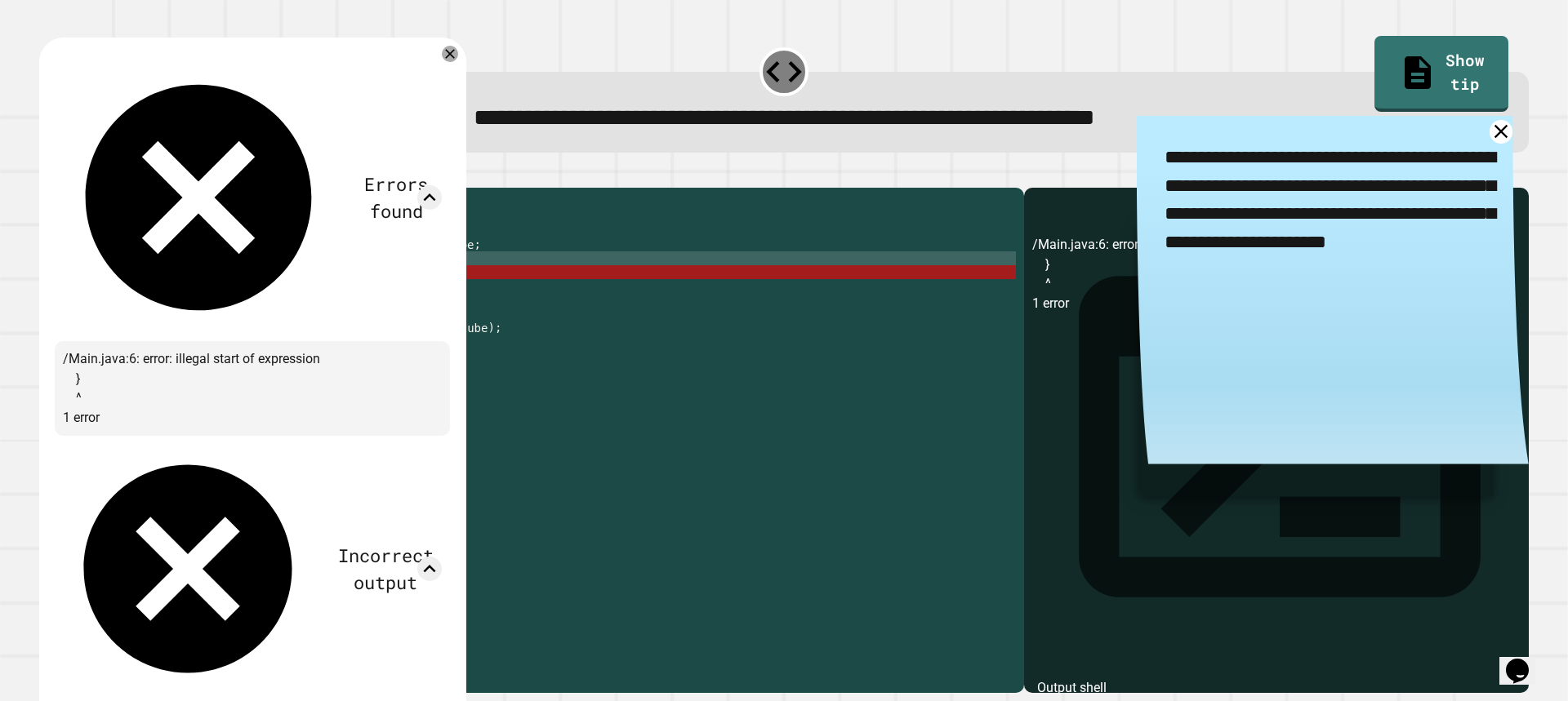
drag, startPoint x: 103, startPoint y: 305, endPoint x: 225, endPoint y: 292, distance: 122.7
click at [397, 242] on div "Errors found /Main.java:6: error: illegal start of expression } ^ 1 error Incor…" at bounding box center [252, 450] width 396 height 792
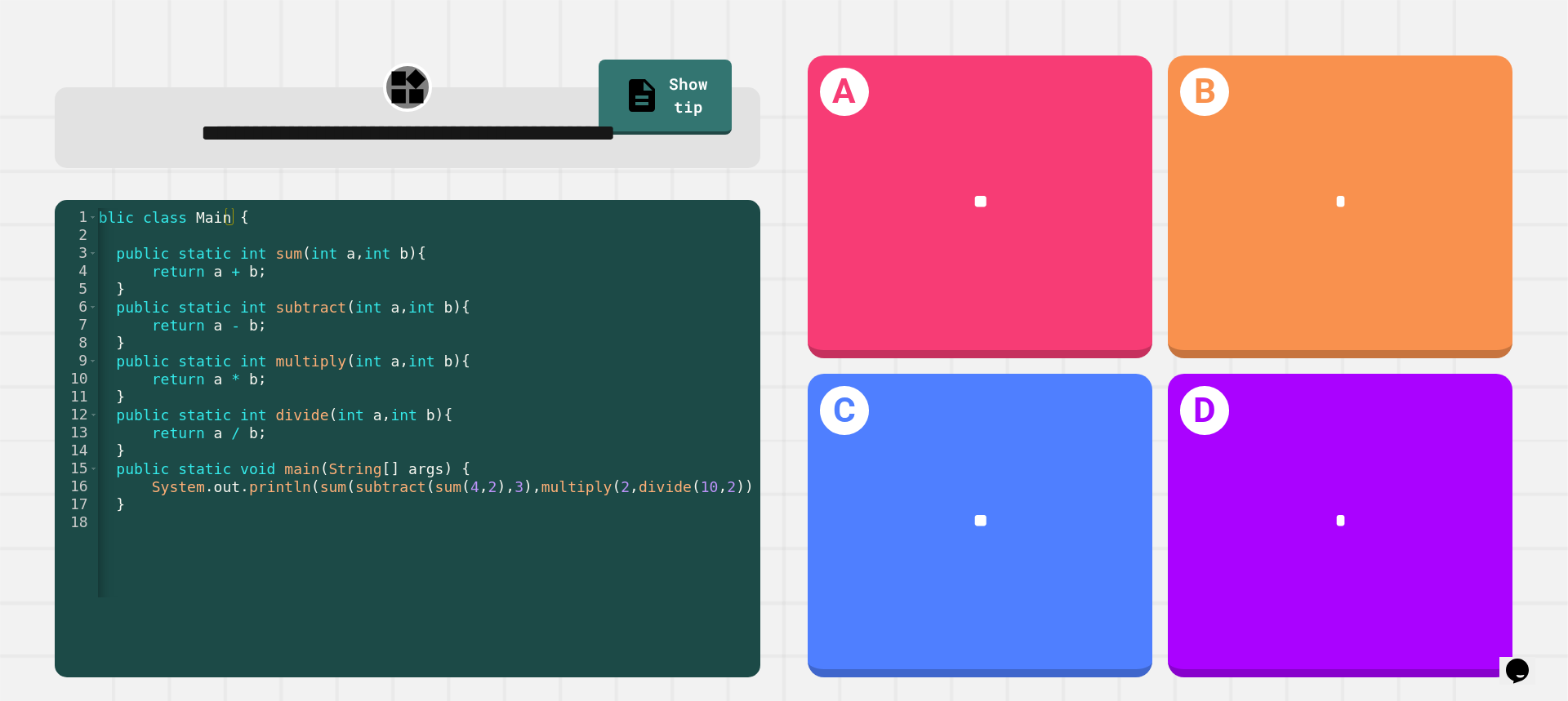
scroll to position [0, 44]
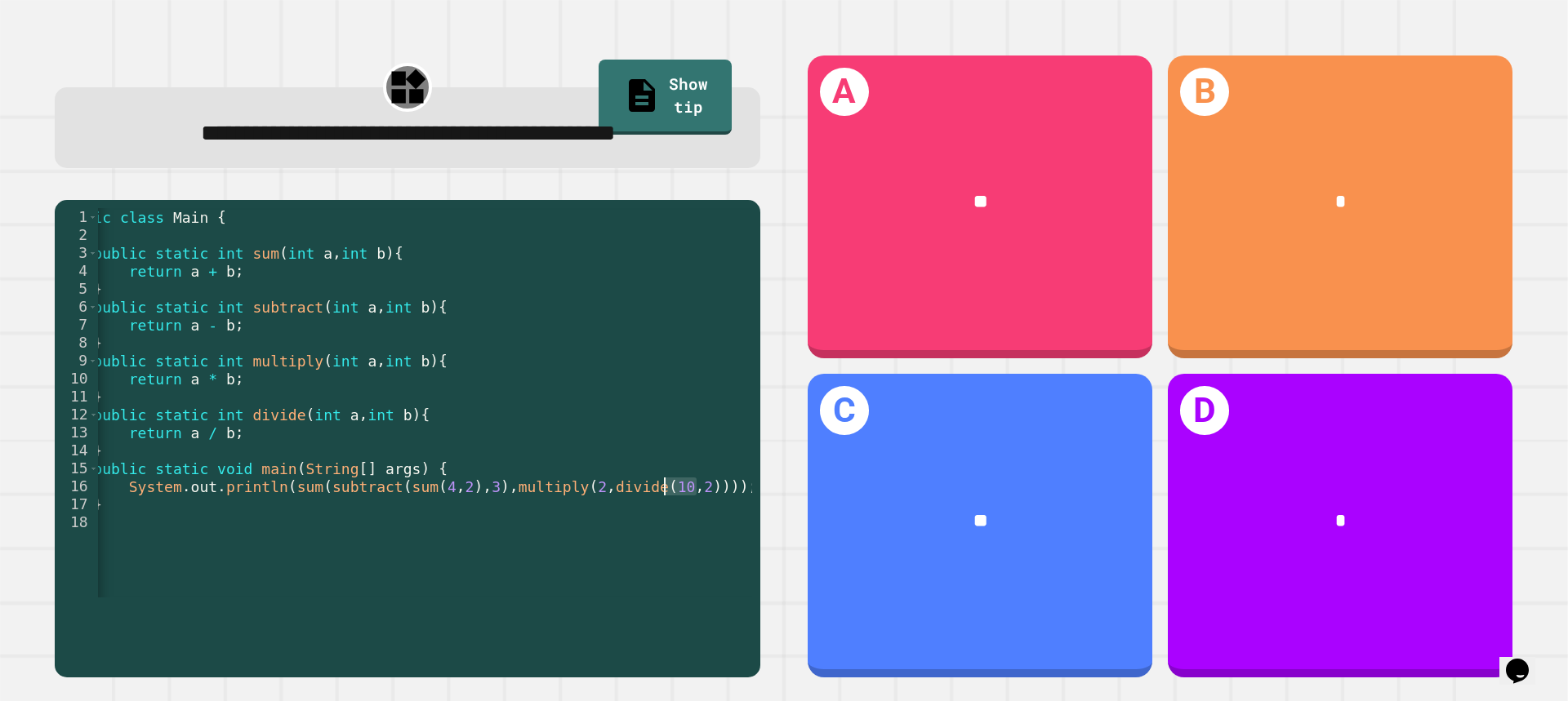
drag, startPoint x: 695, startPoint y: 530, endPoint x: 661, endPoint y: 529, distance: 34.0
click at [661, 529] on div "public class Main { public static int sum ( int a , int b ) { return a + b ; } …" at bounding box center [397, 414] width 685 height 413
click at [661, 529] on div "public class Main { public static int sum ( int a , int b ) { return a + b ; } …" at bounding box center [425, 402] width 654 height 389
click at [580, 524] on div "public class Main { public static int sum ( int a , int b ) { return a + b ; } …" at bounding box center [397, 414] width 685 height 413
click at [580, 524] on div "public class Main { public static int sum ( int a , int b ) { return a + b ; } …" at bounding box center [425, 402] width 654 height 389
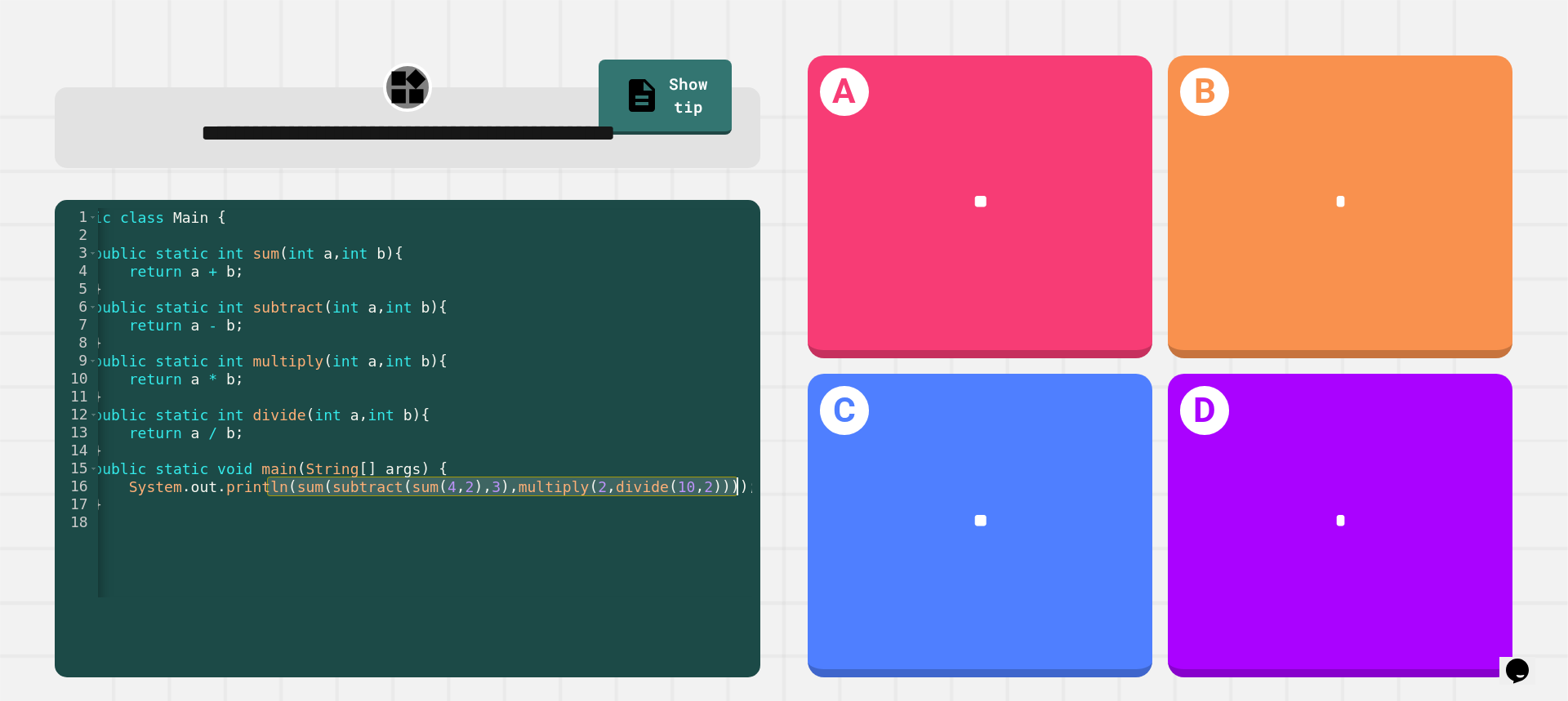
drag, startPoint x: 268, startPoint y: 530, endPoint x: 739, endPoint y: 524, distance: 471.0
click at [739, 524] on div "public class Main { public static int sum ( int a , int b ) { return a + b ; } …" at bounding box center [397, 414] width 685 height 413
type textarea "**********"
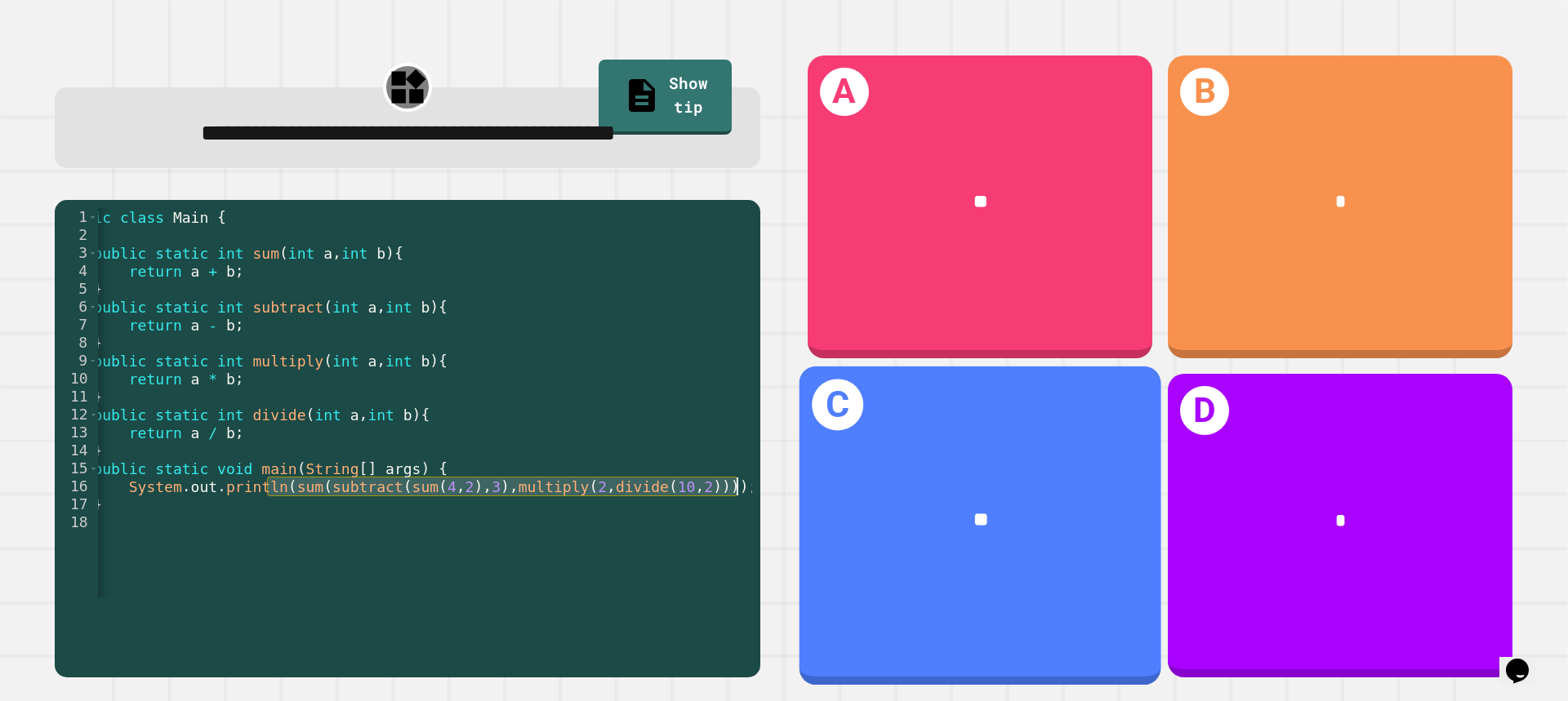
click at [965, 468] on div "**" at bounding box center [980, 521] width 362 height 106
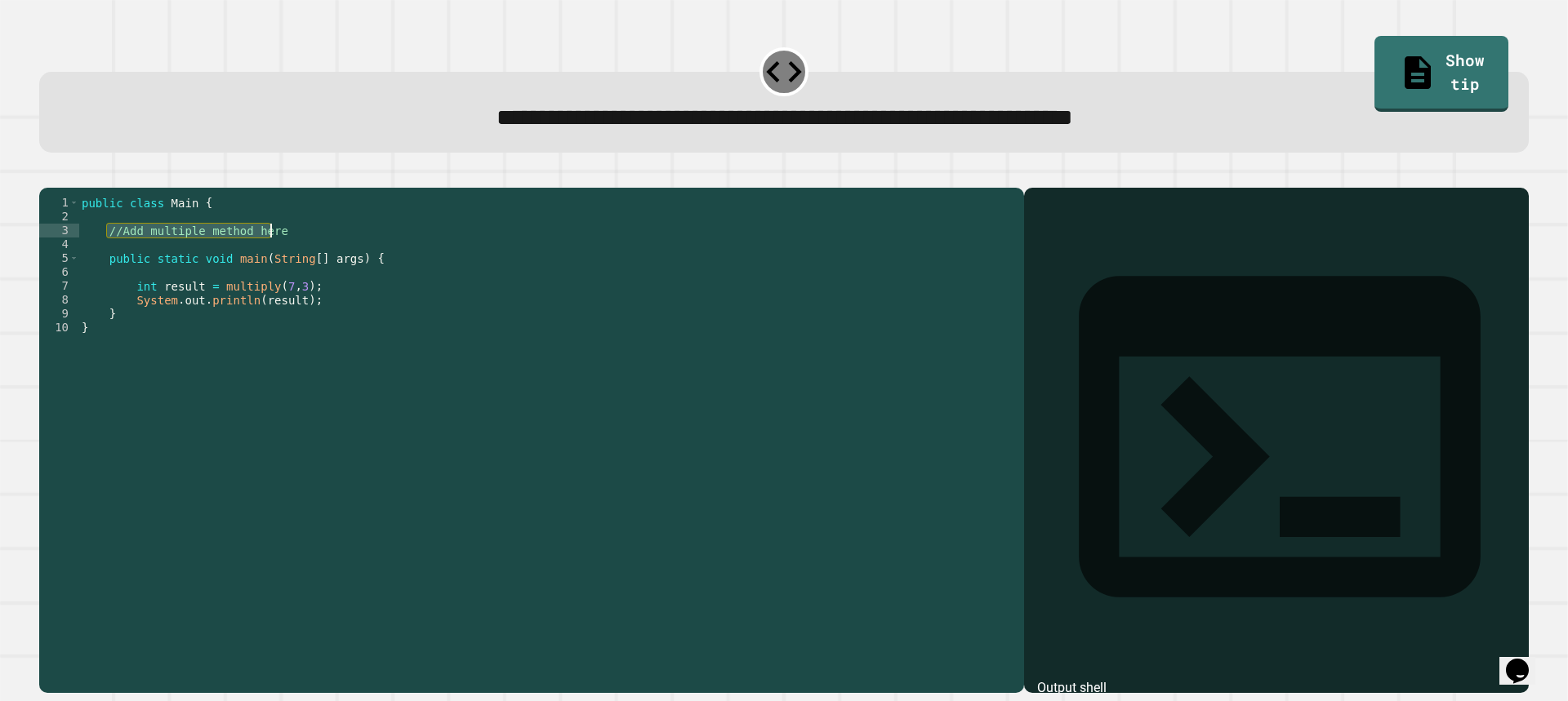
drag, startPoint x: 106, startPoint y: 252, endPoint x: 274, endPoint y: 259, distance: 168.1
click at [274, 259] on div "public class Main { //Add multiple method here public static void main ( String…" at bounding box center [547, 424] width 937 height 458
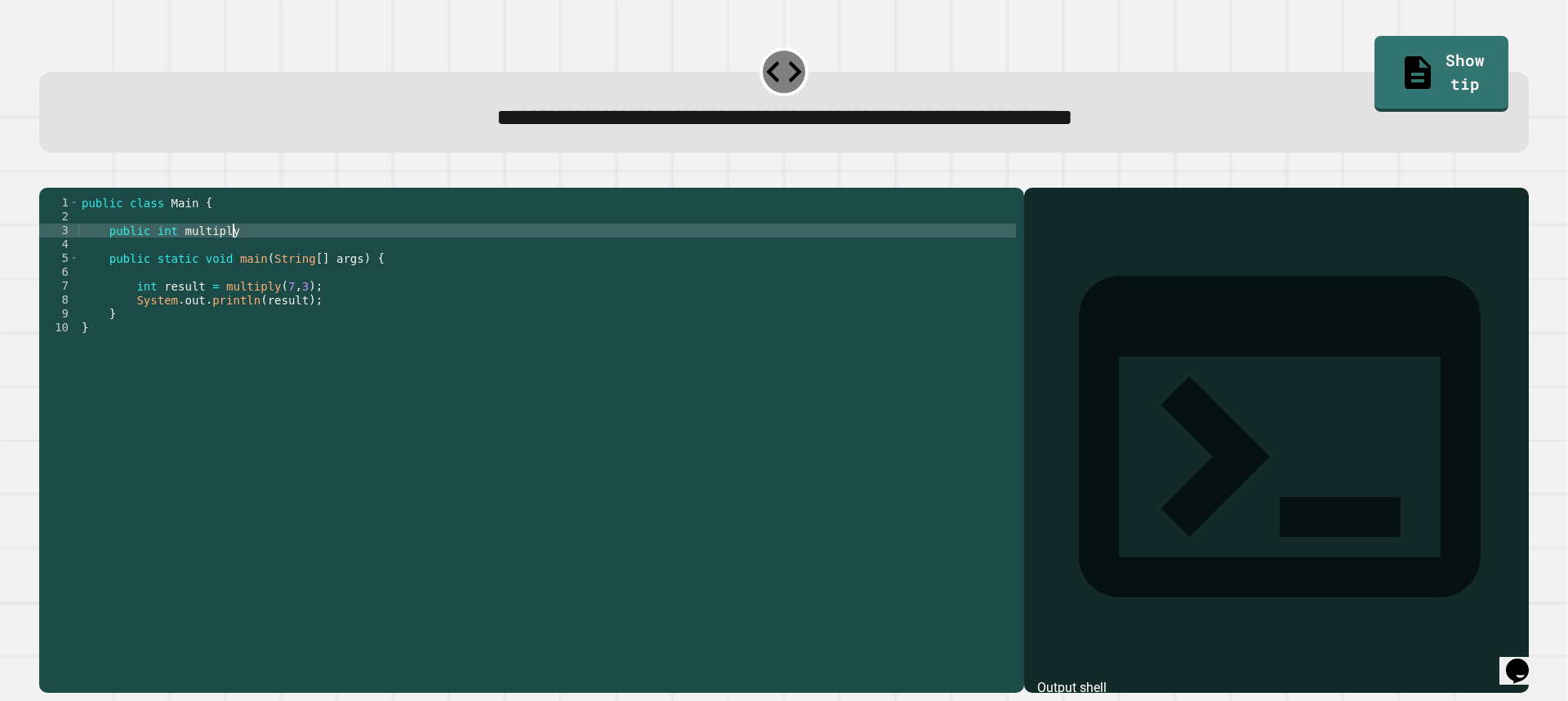
scroll to position [0, 10]
click at [204, 256] on div "public class Main { public int multiply public static void main ( String [ ] ar…" at bounding box center [547, 424] width 937 height 458
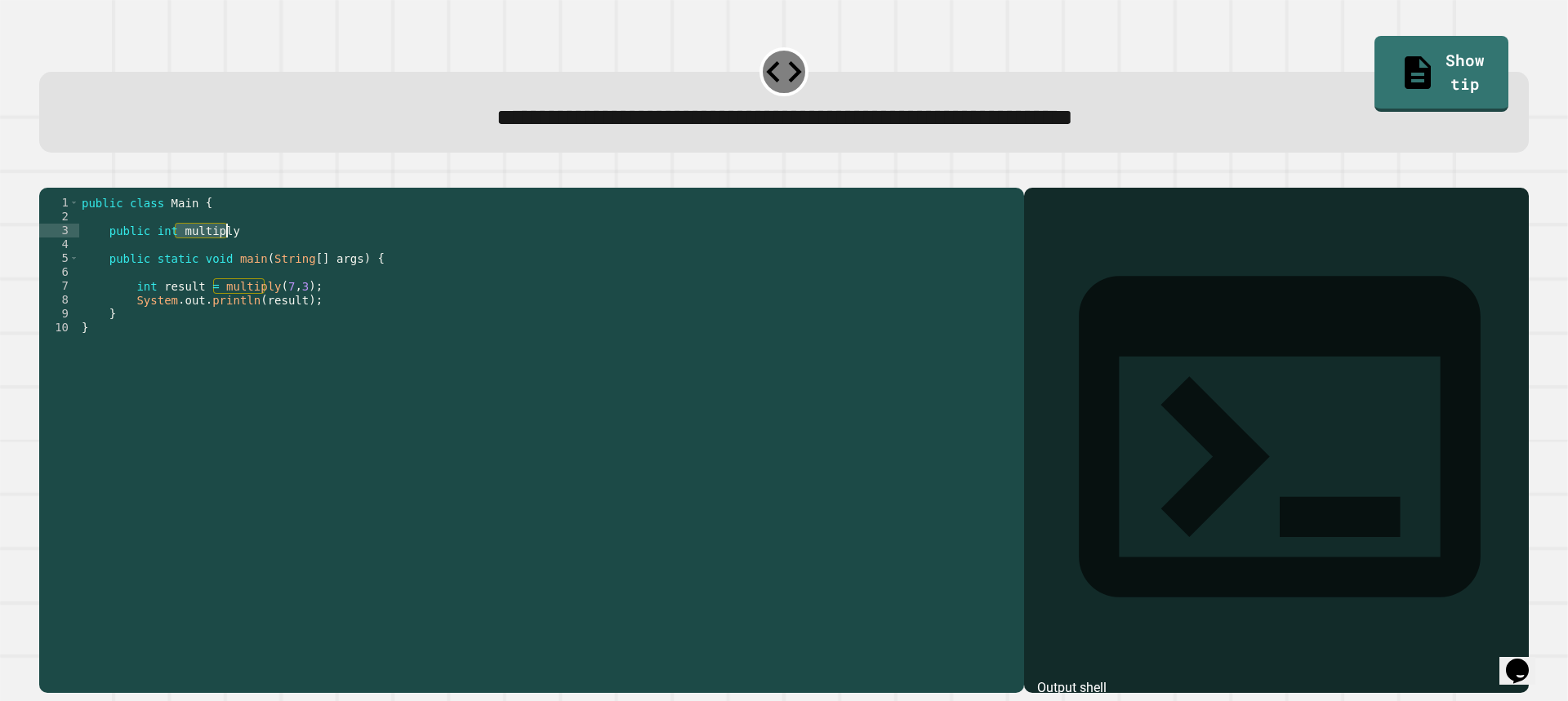
click at [204, 256] on div "public class Main { public int multiply public static void main ( String [ ] ar…" at bounding box center [547, 424] width 937 height 458
click at [233, 257] on div "public class Main { public int multiply public static void main ( String [ ] ar…" at bounding box center [547, 410] width 937 height 430
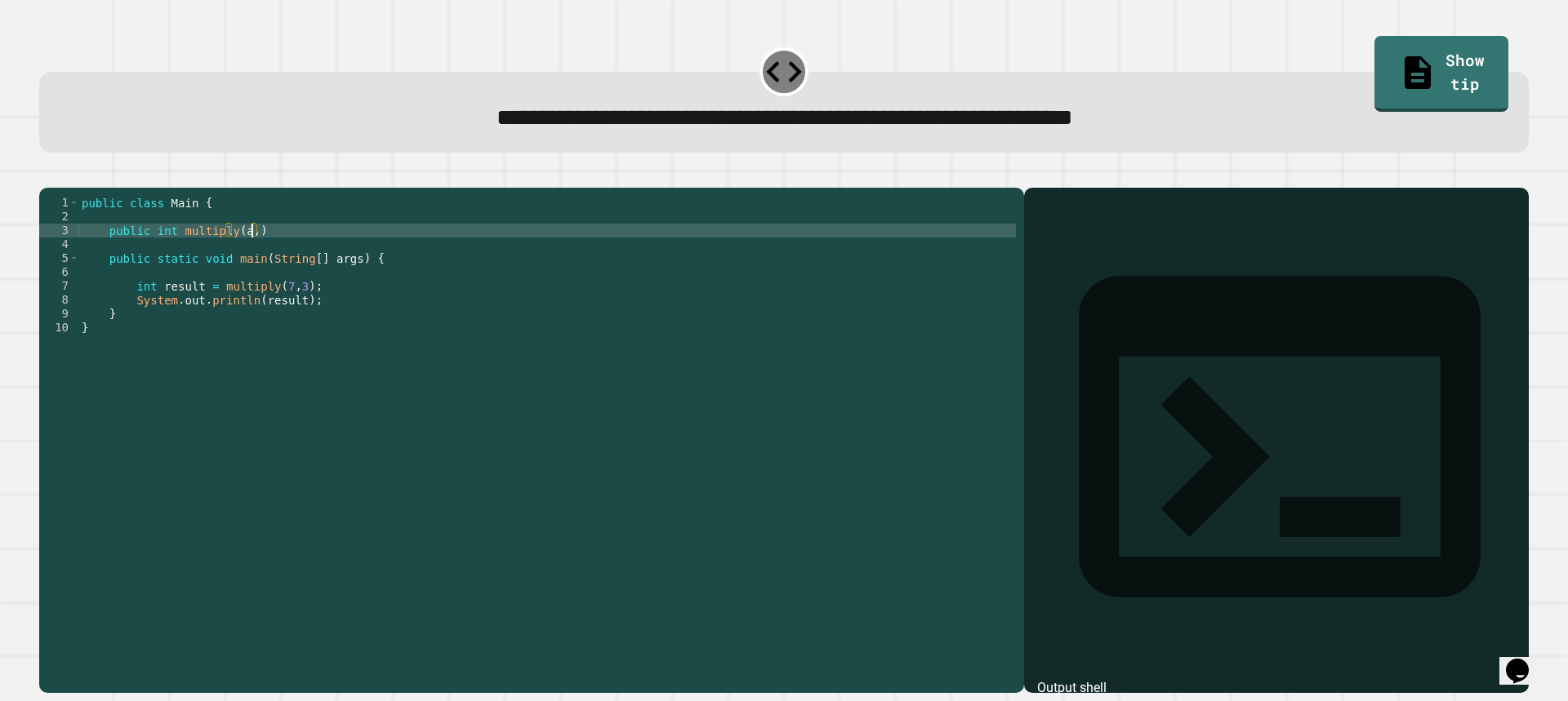
scroll to position [0, 12]
click at [366, 261] on div "public class Main { public int multiply ( a , b ) public static void main ( Str…" at bounding box center [547, 424] width 937 height 458
click at [47, 175] on icon "button" at bounding box center [47, 175] width 0 height 0
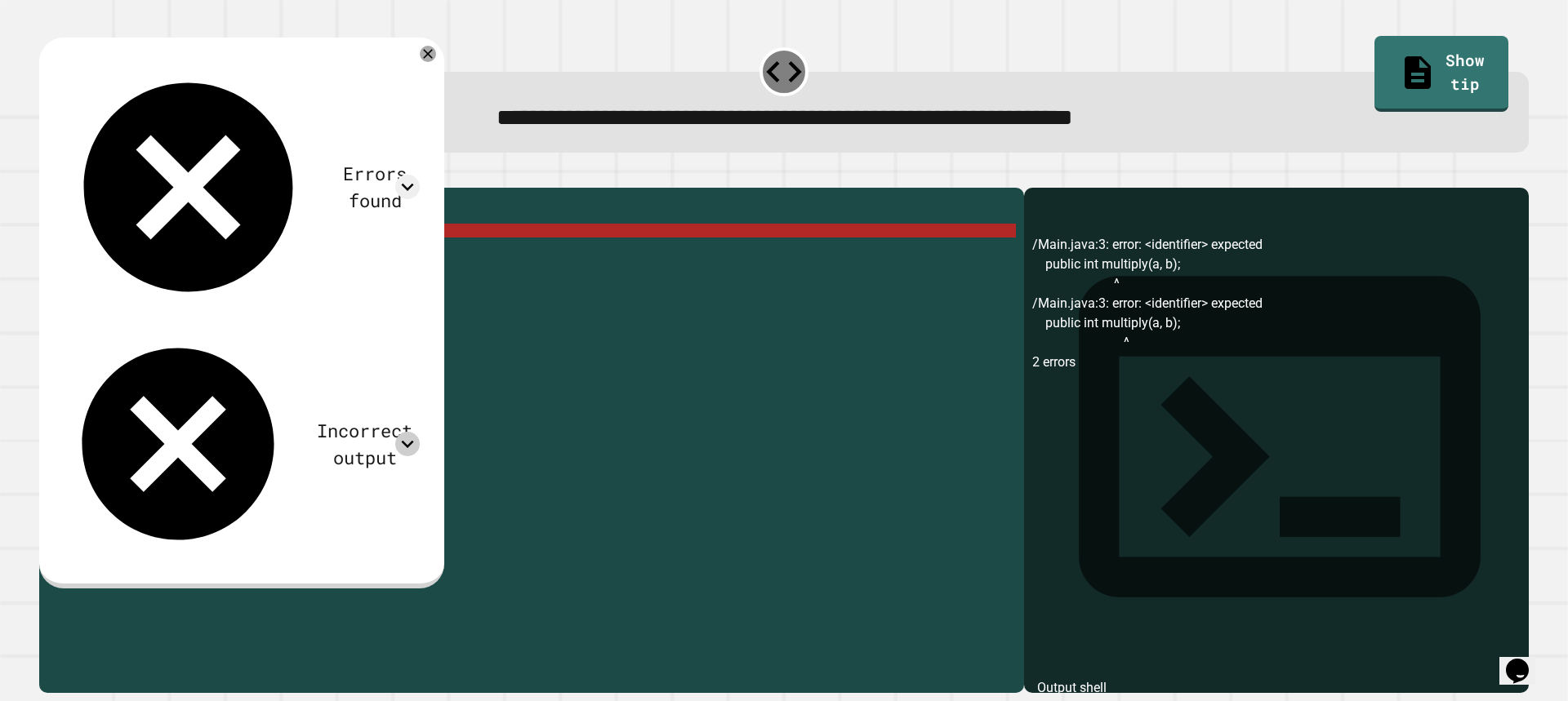
click at [420, 432] on icon at bounding box center [408, 444] width 25 height 25
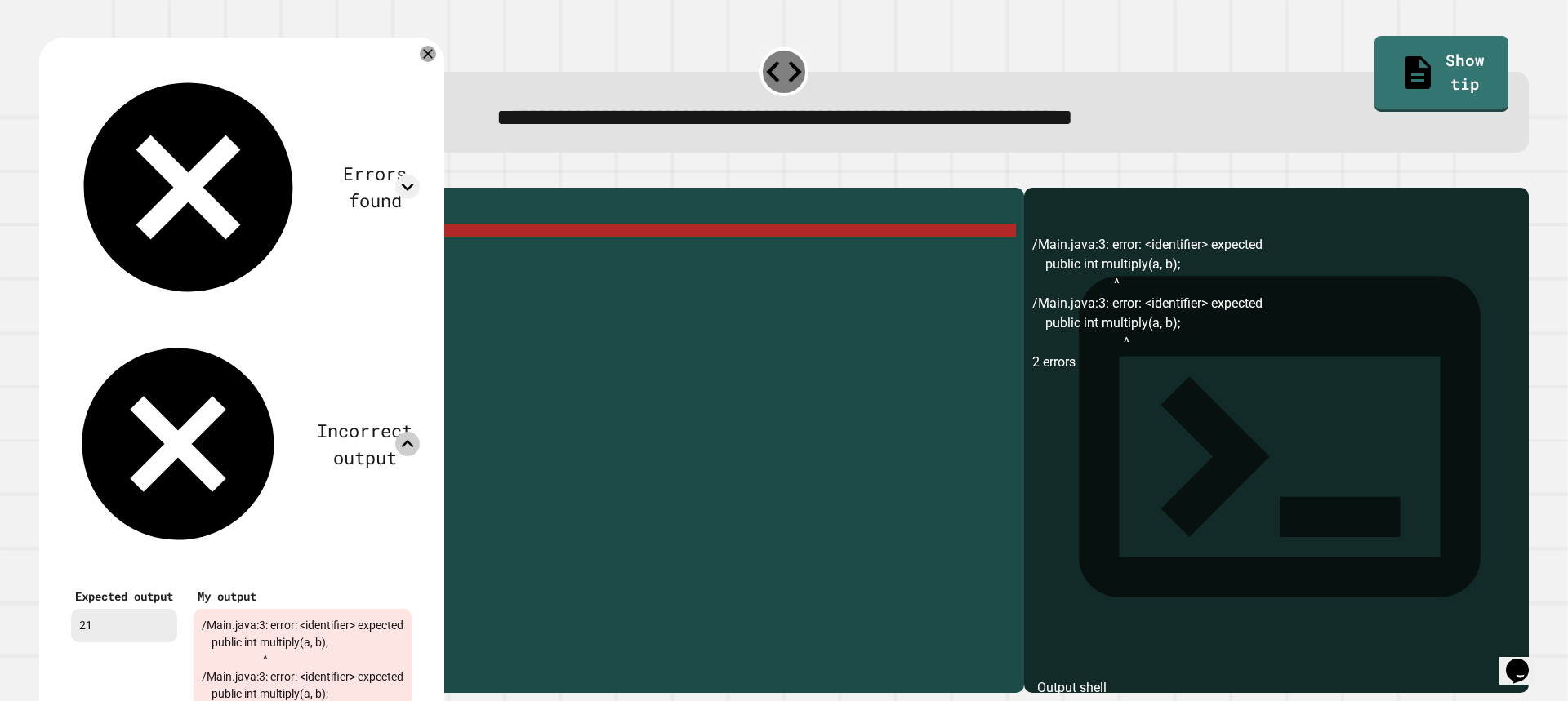
click at [420, 432] on icon at bounding box center [408, 444] width 25 height 25
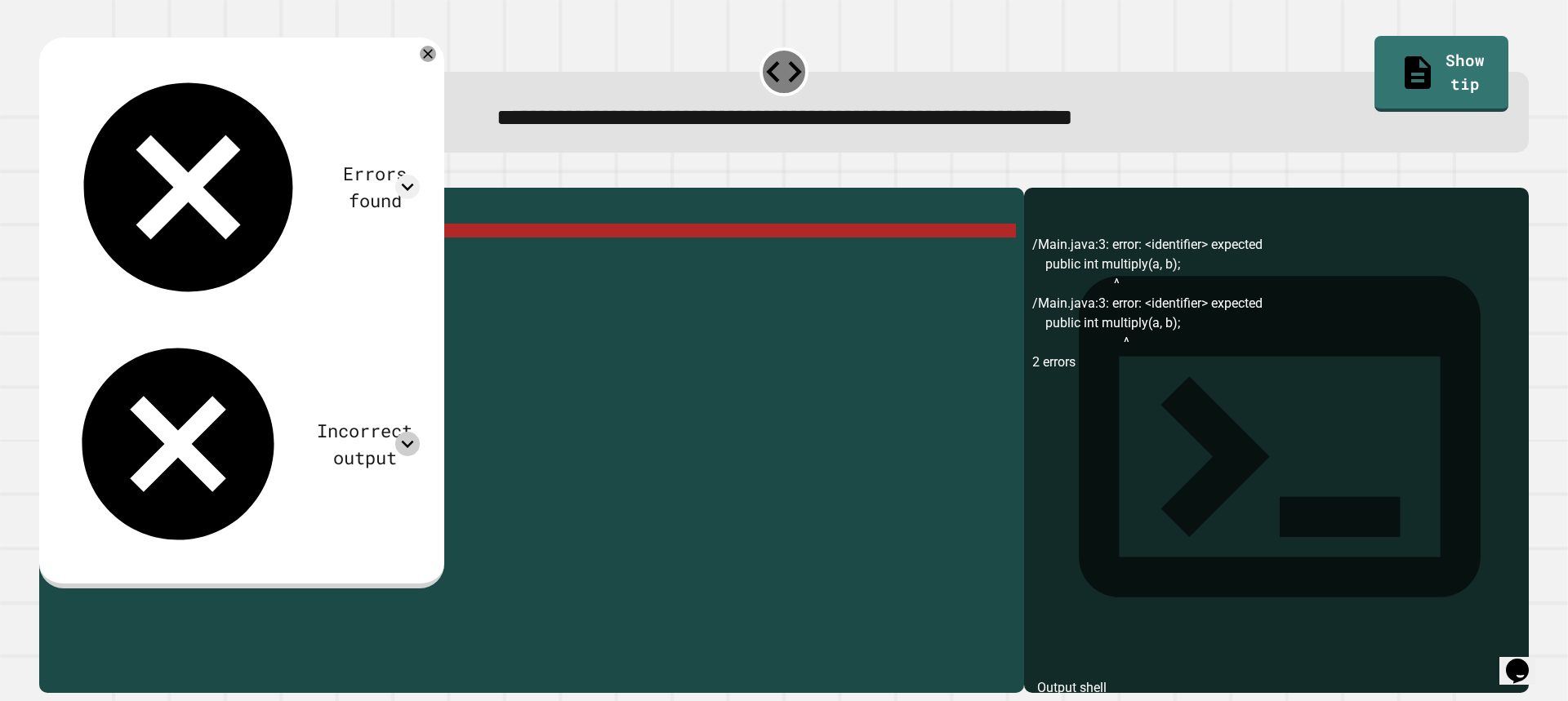
click at [263, 256] on div "public class Main { public int multiply ( a , b ) ; public static void main ( S…" at bounding box center [547, 424] width 937 height 458
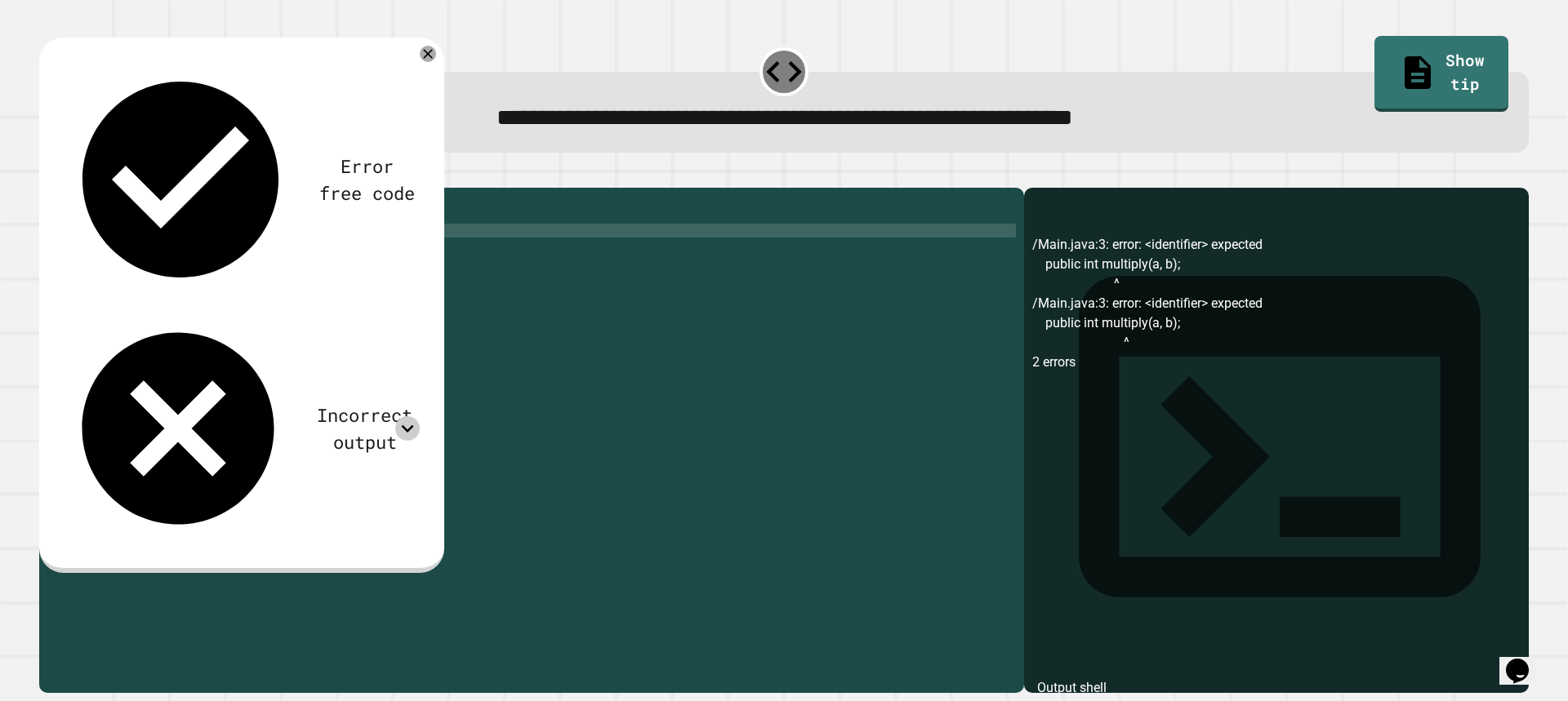
type textarea "**********"
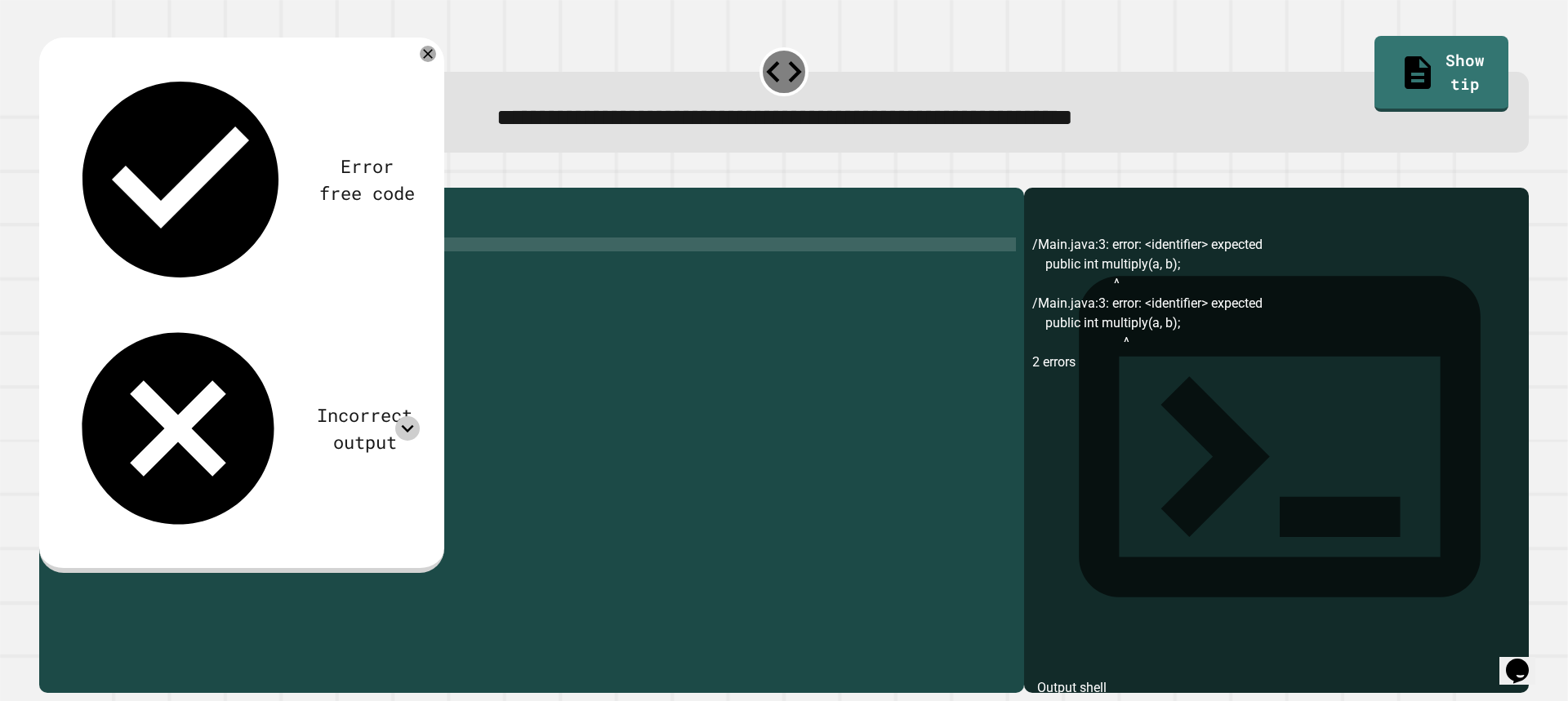
scroll to position [0, 4]
type textarea "******"
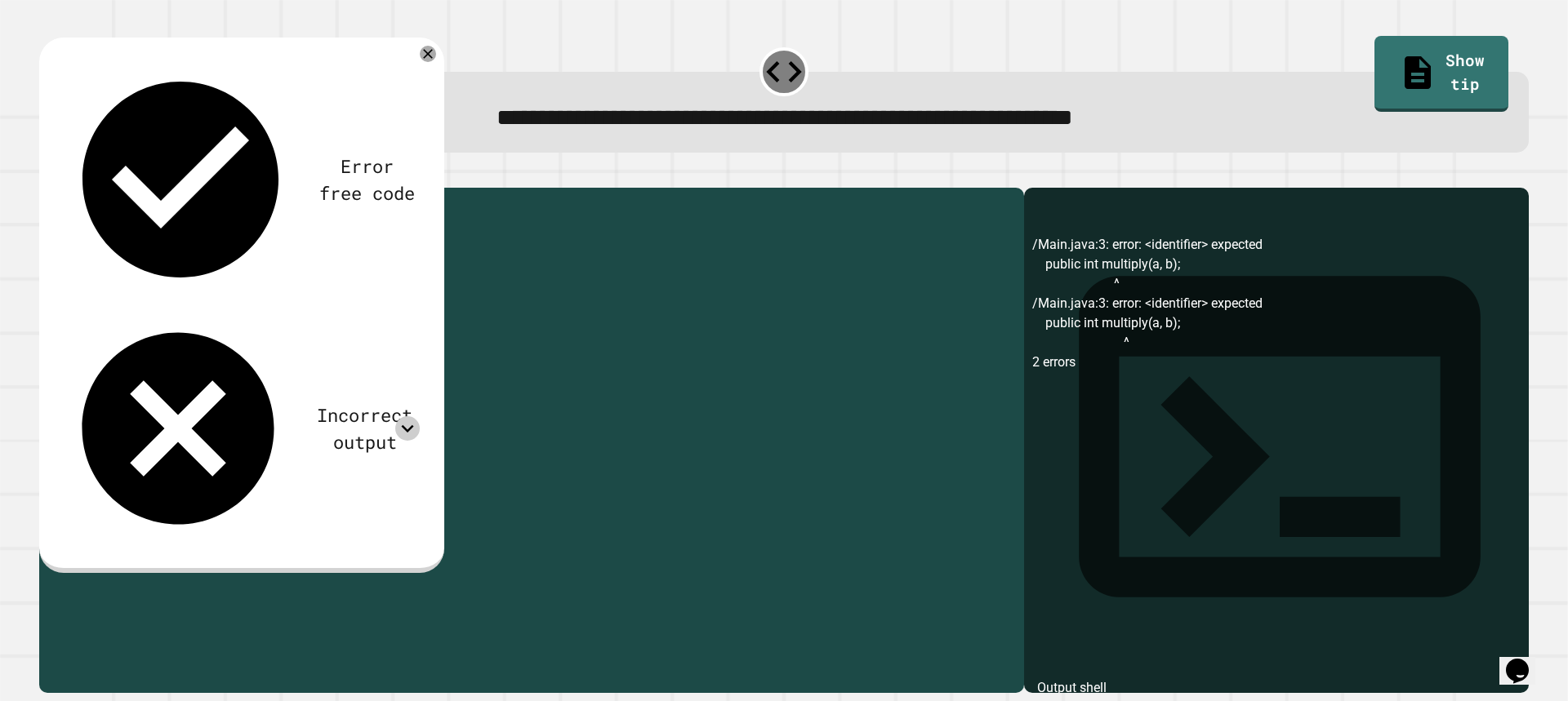
drag, startPoint x: 150, startPoint y: 267, endPoint x: 105, endPoint y: 267, distance: 45.0
click at [105, 267] on div "public class Main { public int multiply ( a , b ) ; return public static void m…" at bounding box center [547, 424] width 937 height 458
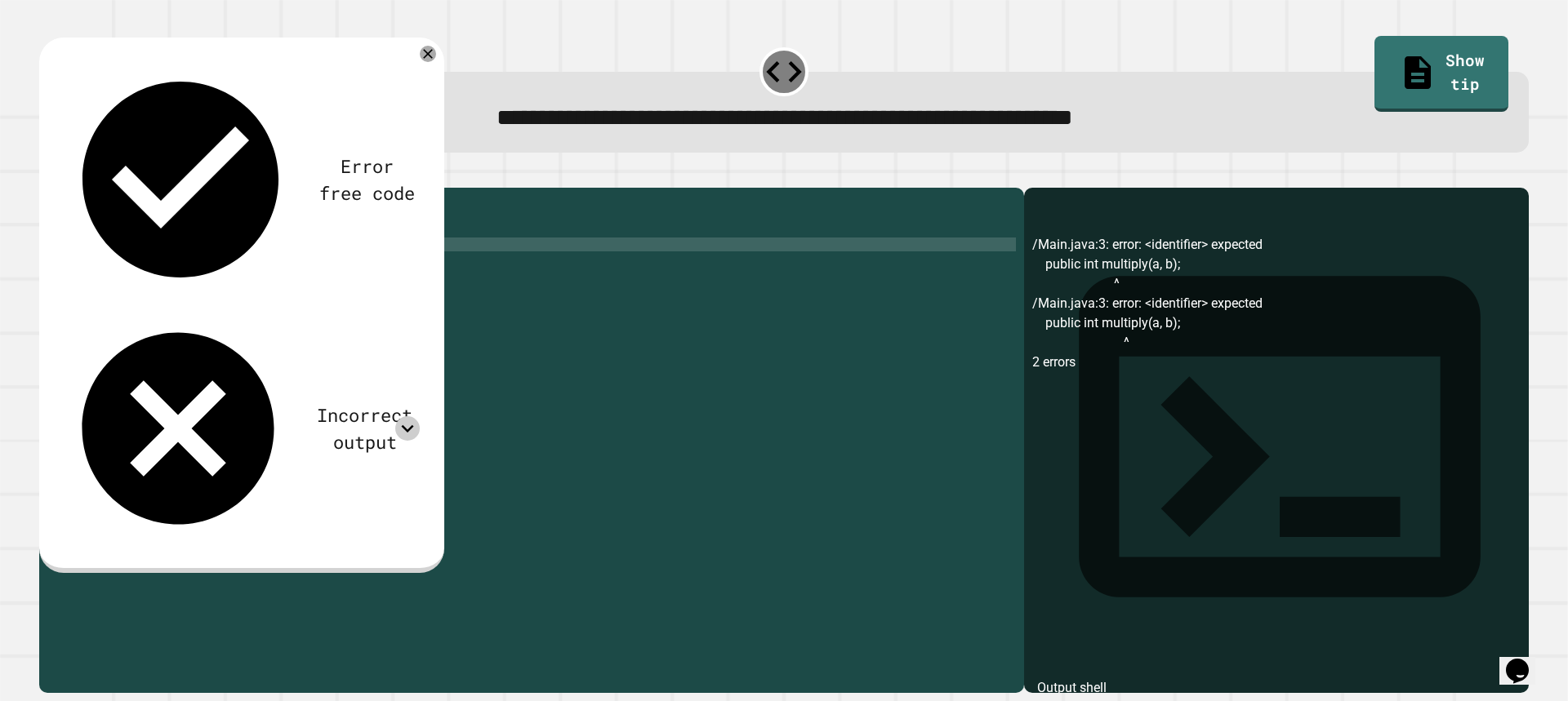
scroll to position [0, 1]
click at [125, 251] on div "public class Main { public int multiply ( a , b ) ; public static void main ( S…" at bounding box center [547, 424] width 937 height 458
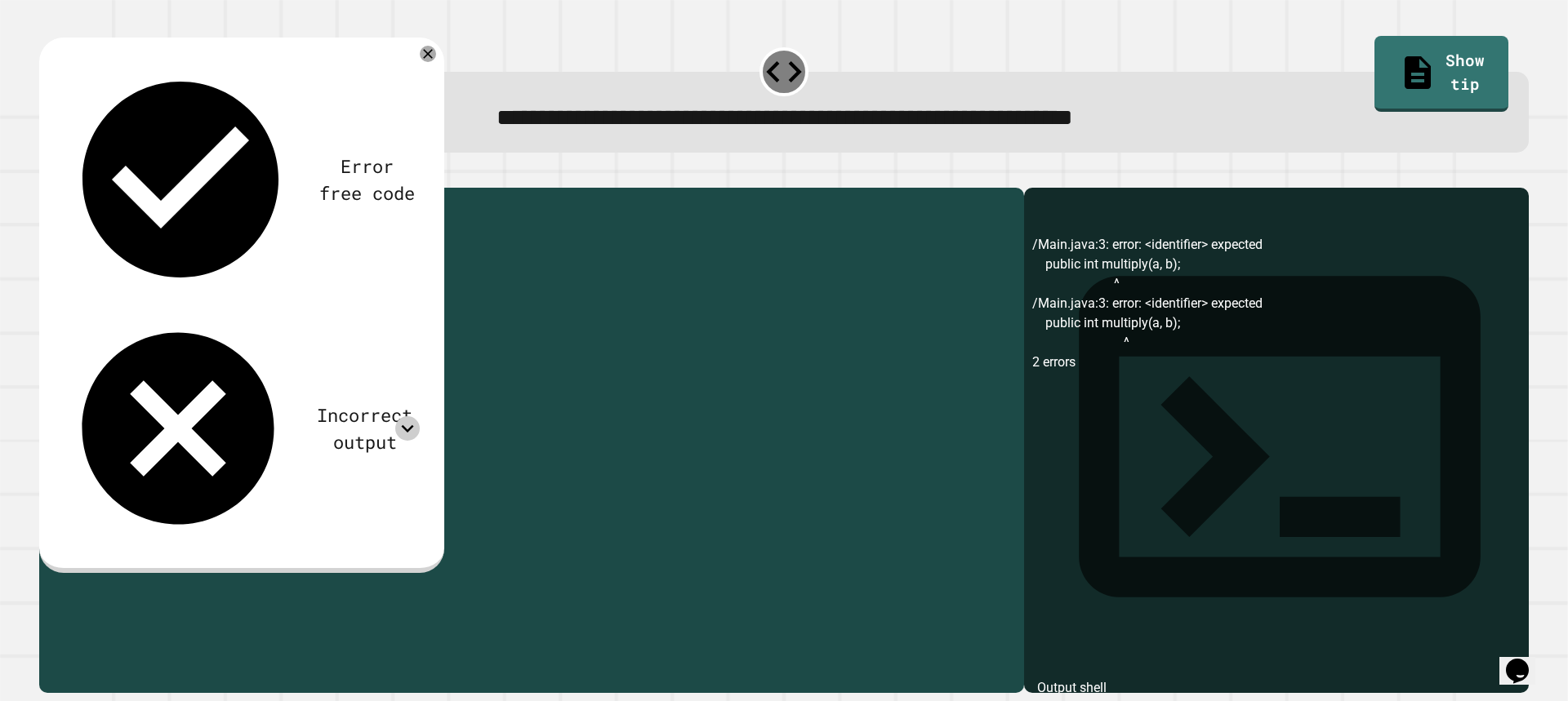
click at [125, 251] on div "public class Main { public int multiply ( a , b ) ; public static void main ( S…" at bounding box center [547, 424] width 937 height 458
click at [140, 274] on div "public class Main { public int multiply ( a , b ) ; public static void main ( S…" at bounding box center [547, 424] width 937 height 458
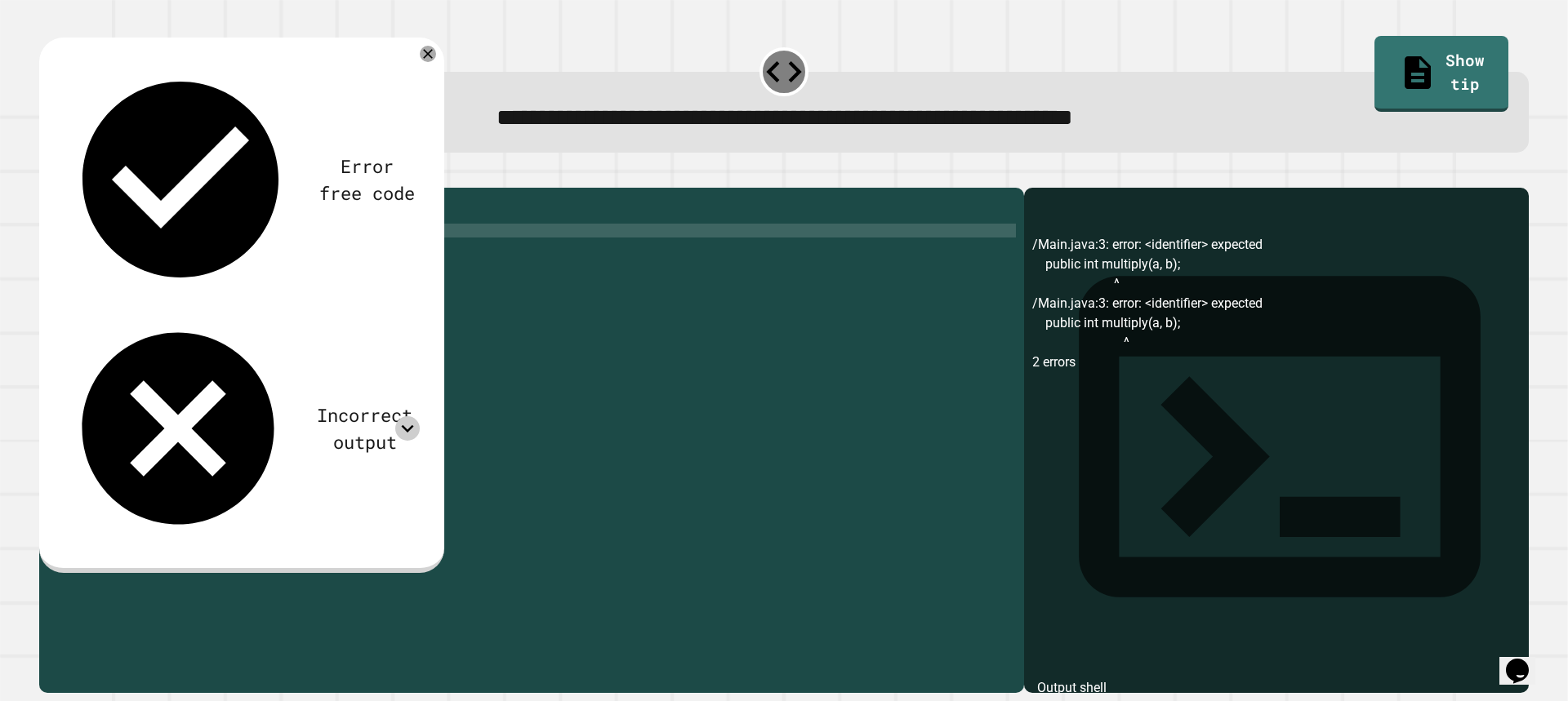
click at [143, 259] on div "public class Main { public int multiply ( a , b ) ; public static void main ( S…" at bounding box center [547, 424] width 937 height 458
click at [172, 256] on div "public class Main { public int multiply ( a , b ) ; public static void main ( S…" at bounding box center [547, 424] width 937 height 458
click at [245, 259] on div "public class Main { public int multiply ( a , b ) ; public static void main ( S…" at bounding box center [547, 424] width 937 height 458
click at [263, 252] on div "public class Main { public int multiply ( a , b ) ; public static void main ( S…" at bounding box center [547, 424] width 937 height 458
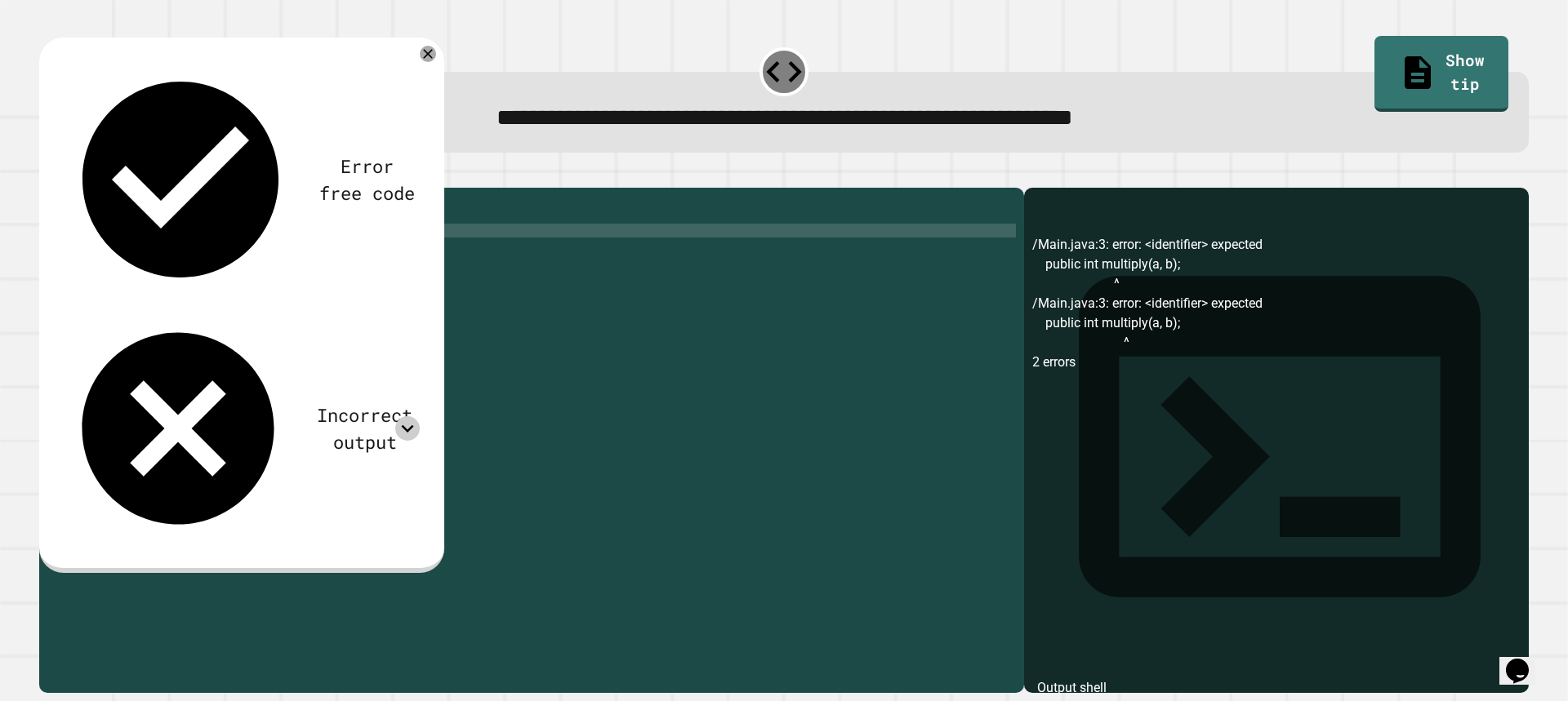
scroll to position [0, 12]
type textarea "**********"
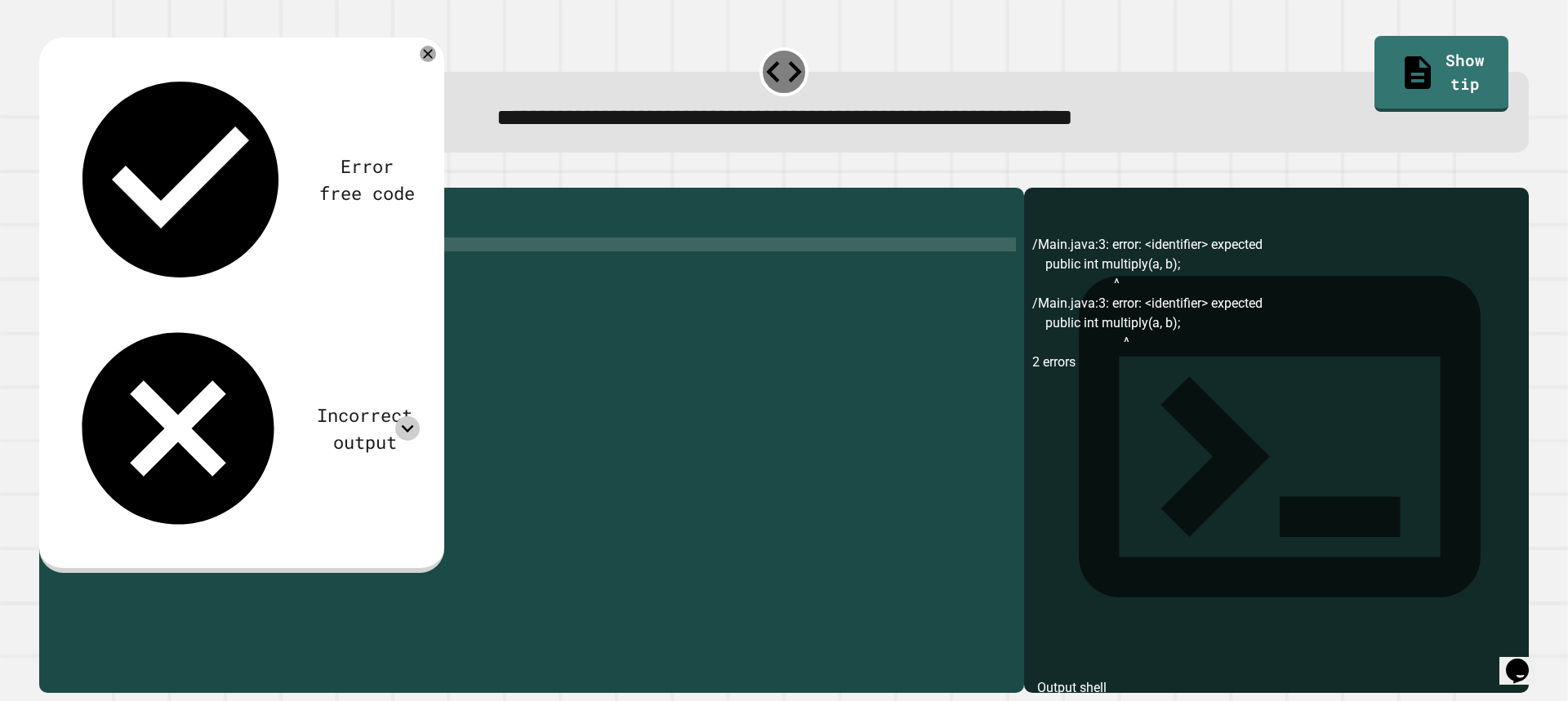
scroll to position [0, 3]
type textarea "*"
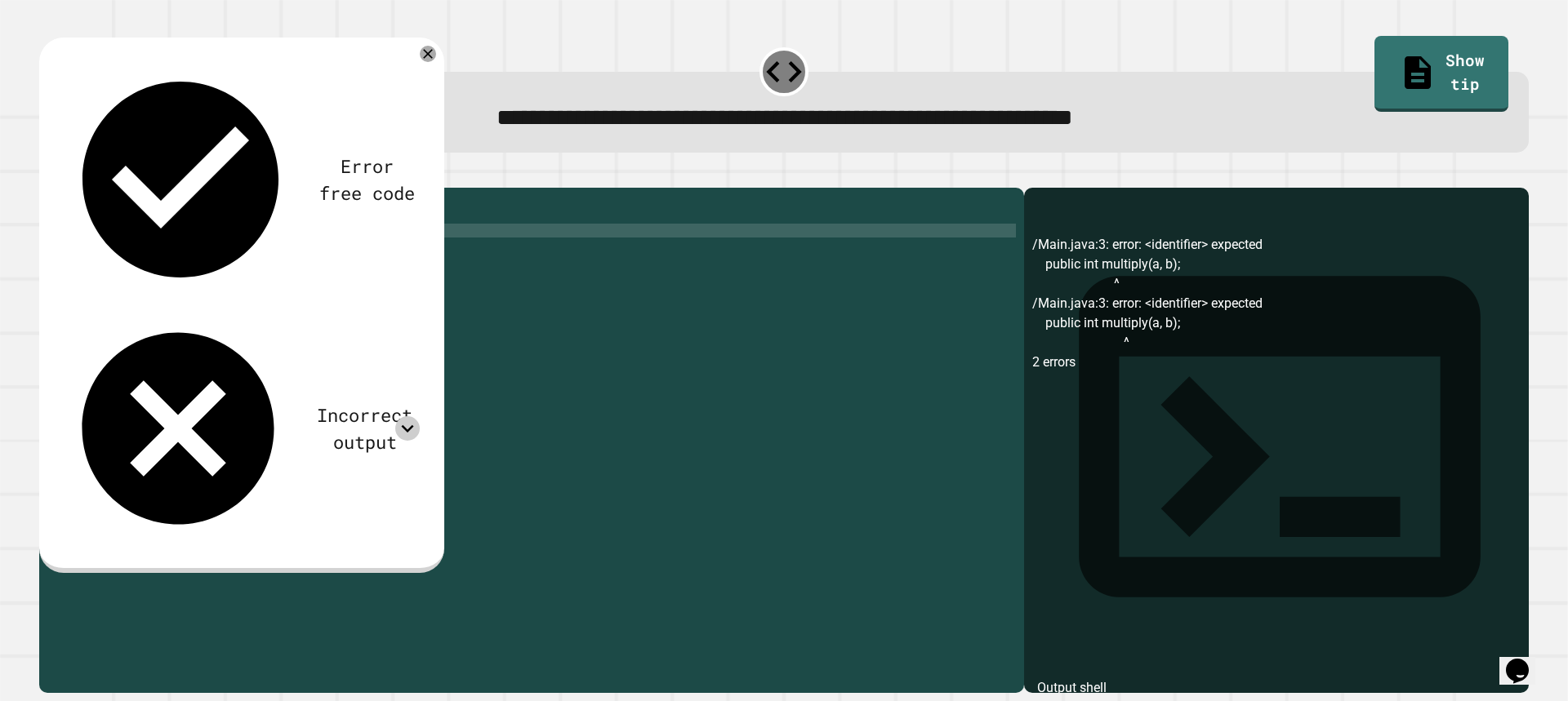
click at [236, 256] on div "public class Main { public int multiply ( a , b ) { public static void main ( S…" at bounding box center [547, 424] width 937 height 458
click at [236, 259] on div "public class Main { public int multiply ( a , b ) { public static void main ( S…" at bounding box center [547, 424] width 937 height 458
type textarea "**********"
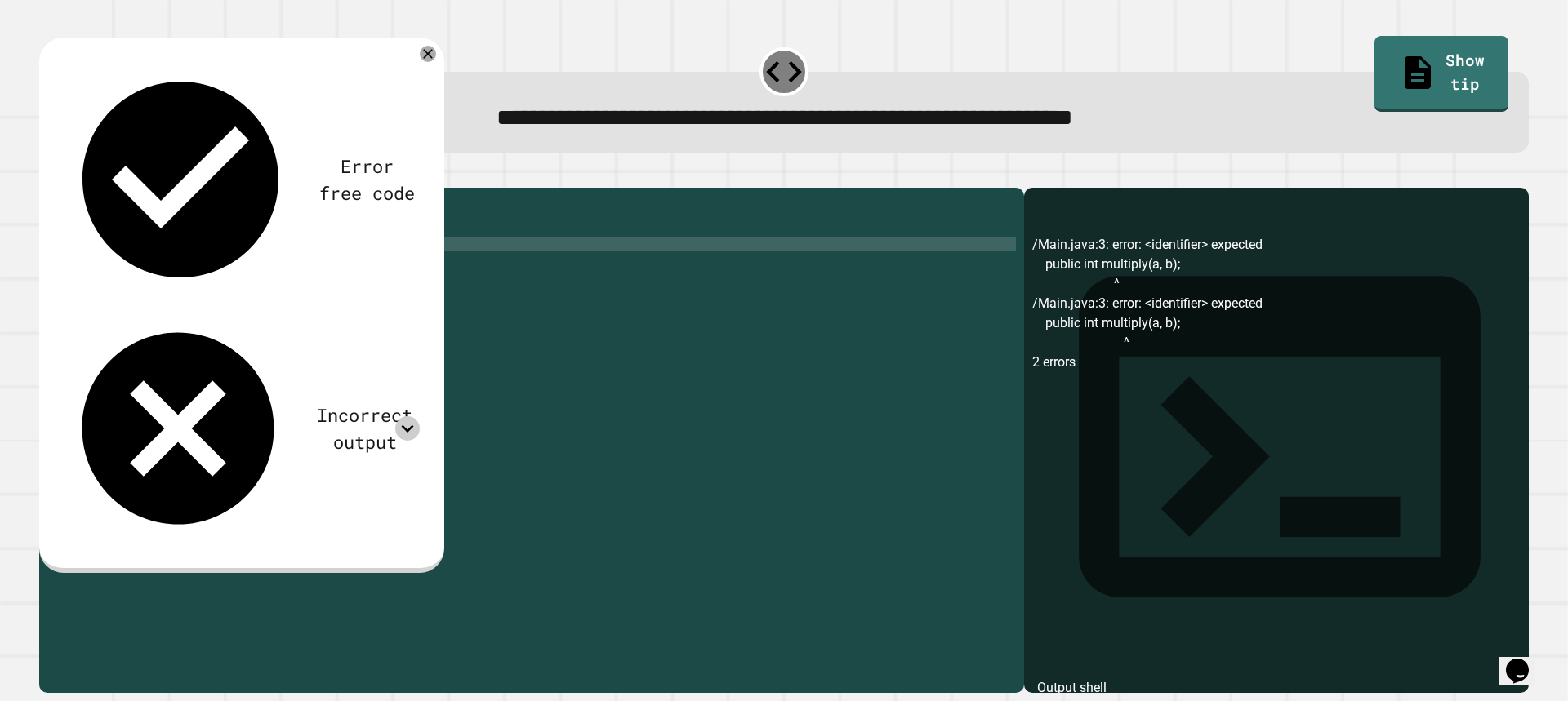
click at [144, 256] on div "public class Main { public int multiply ( int a , int b ) { public static void …" at bounding box center [547, 424] width 937 height 458
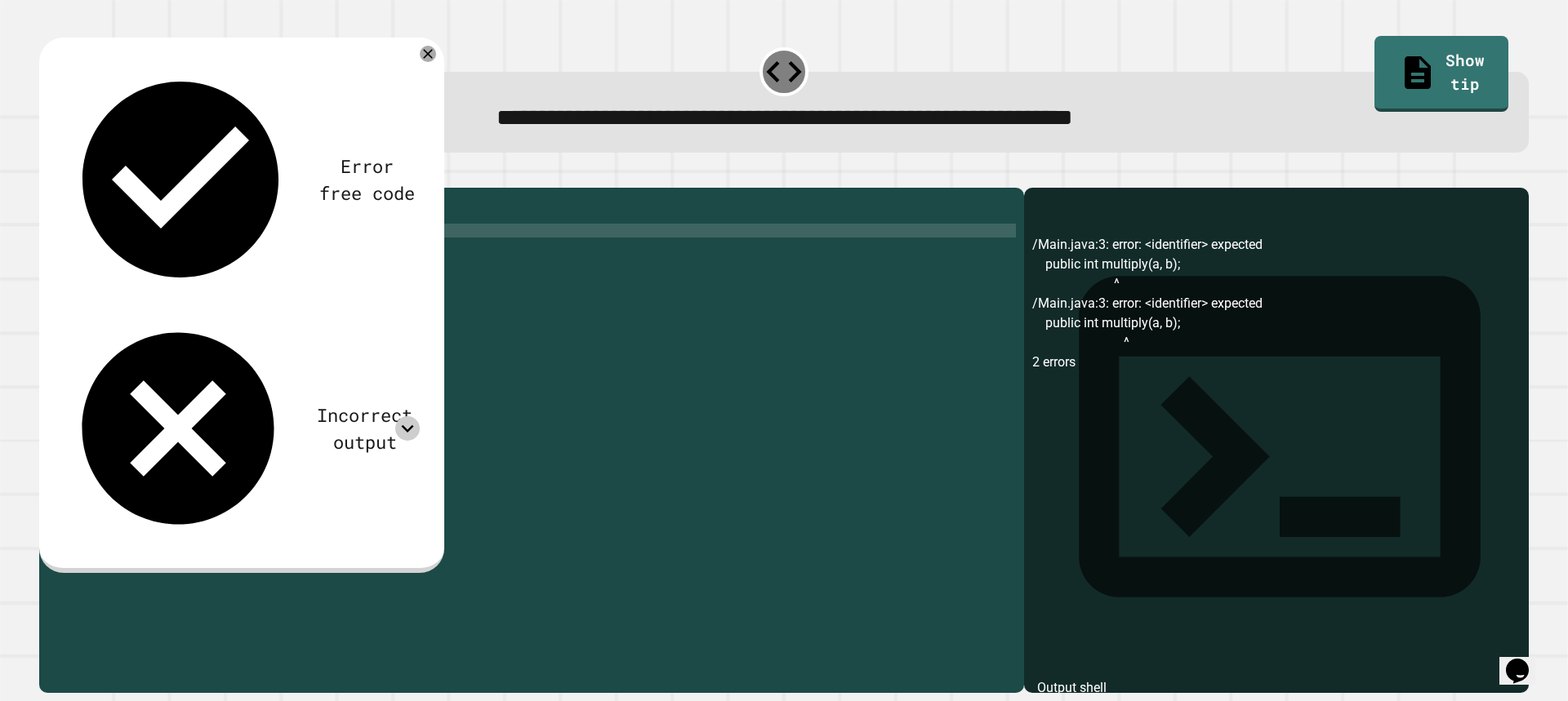
scroll to position [0, 5]
type textarea "**********"
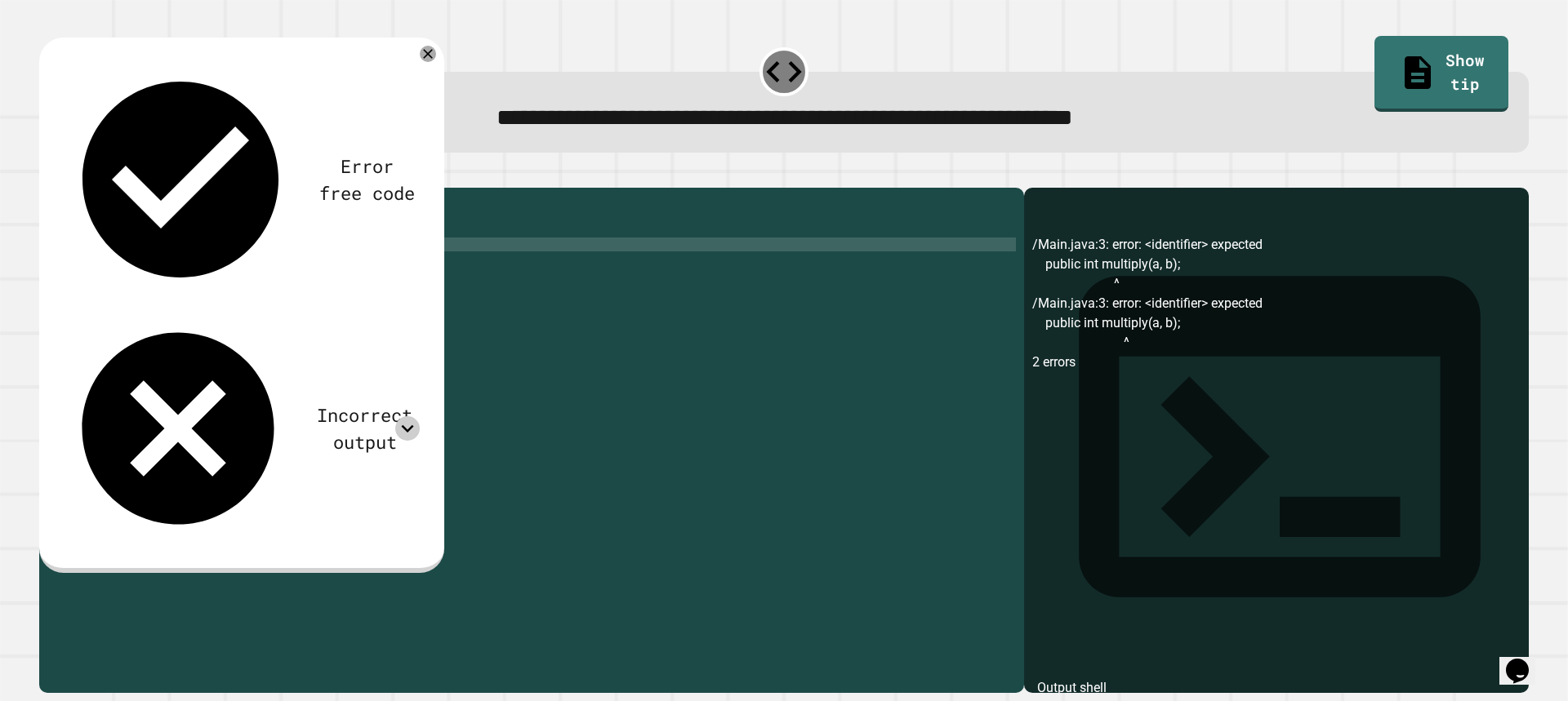
click at [155, 267] on div "public class Main { public static int multiply ( int a , int b ) { public stati…" at bounding box center [547, 424] width 937 height 458
